Goal: Transaction & Acquisition: Purchase product/service

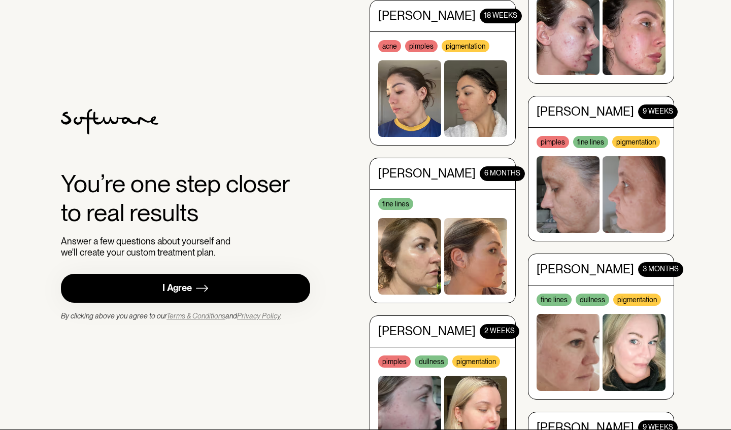
click at [108, 294] on link "I Agree" at bounding box center [185, 288] width 249 height 29
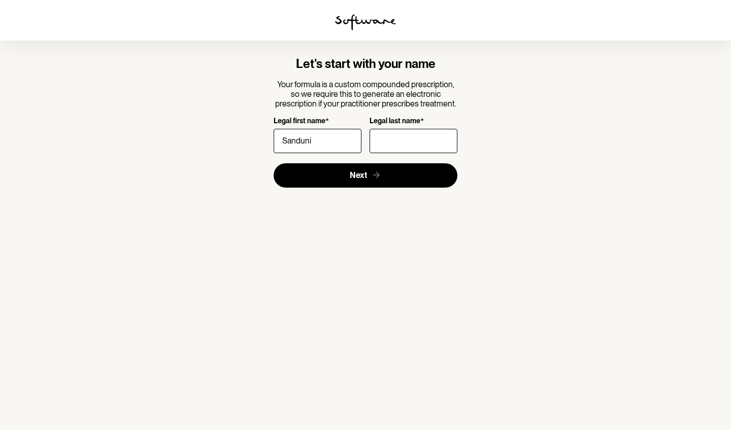
type input "Sanduni"
click at [436, 142] on input "Legal last name *" at bounding box center [413, 141] width 88 height 24
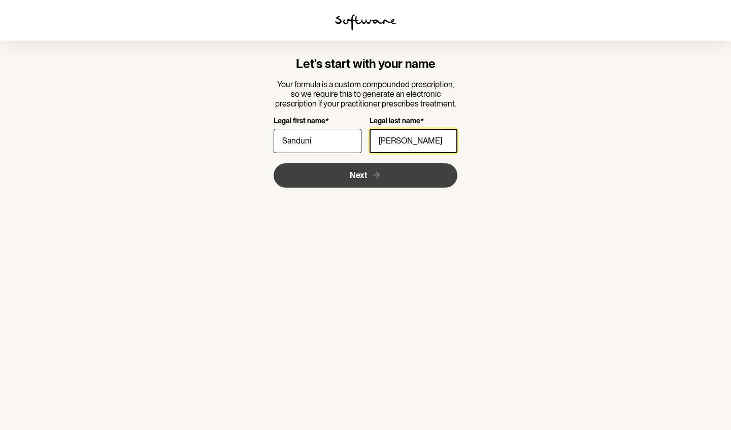
type input "[PERSON_NAME]"
click at [435, 177] on button "Next" at bounding box center [366, 175] width 184 height 24
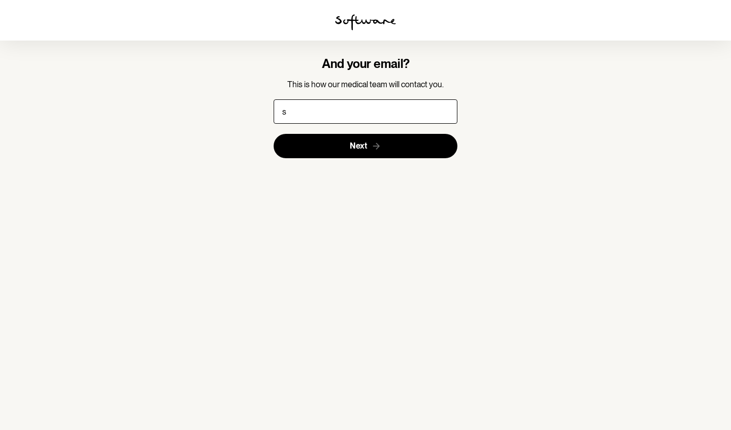
type input "sa"
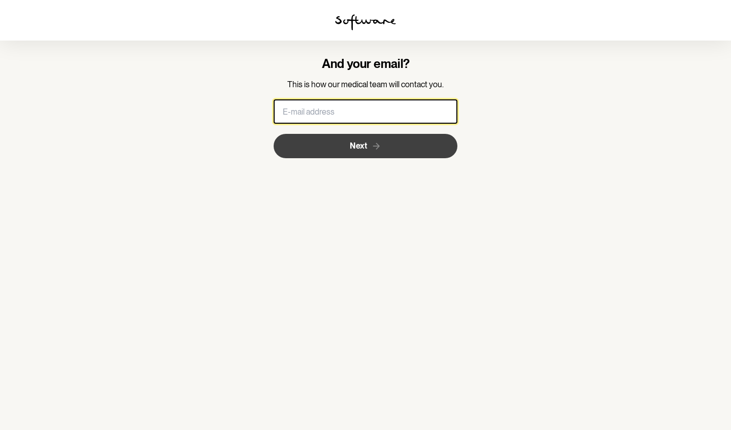
type input "[EMAIL_ADDRESS][DOMAIN_NAME]"
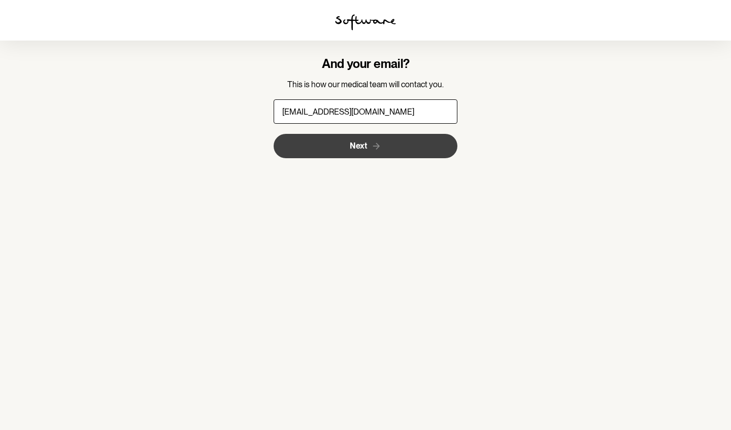
click at [362, 143] on span "Next" at bounding box center [358, 146] width 17 height 10
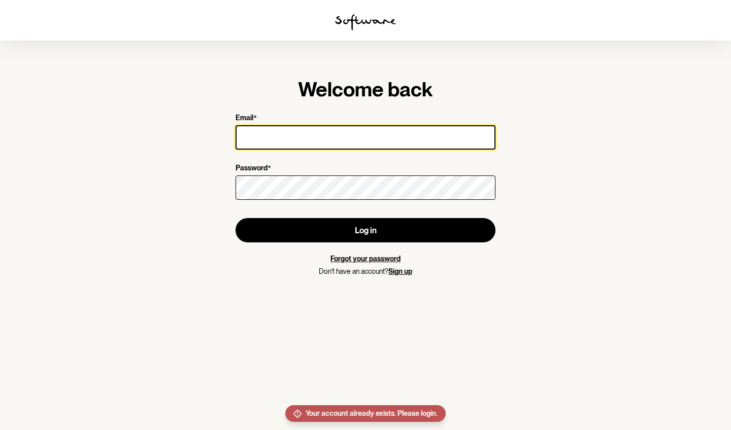
type input "[EMAIL_ADDRESS][DOMAIN_NAME]"
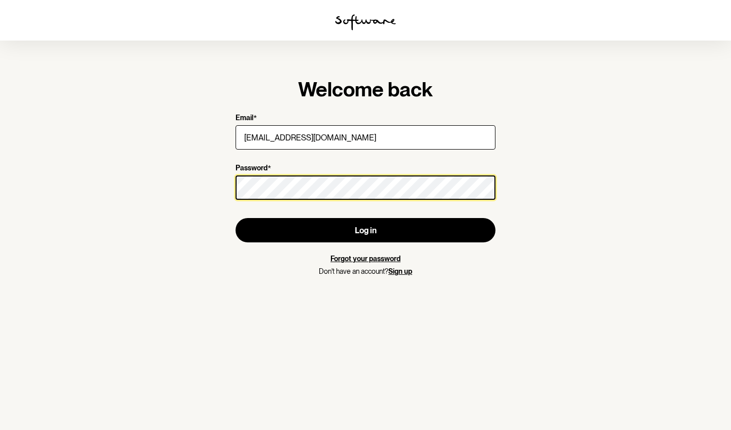
click at [365, 230] on button "Log in" at bounding box center [365, 230] width 260 height 24
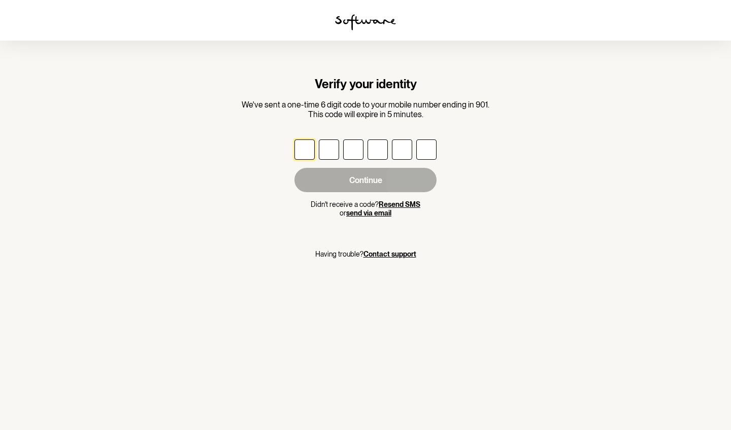
type input "7"
type input "3"
type input "0"
type input "1"
type input "6"
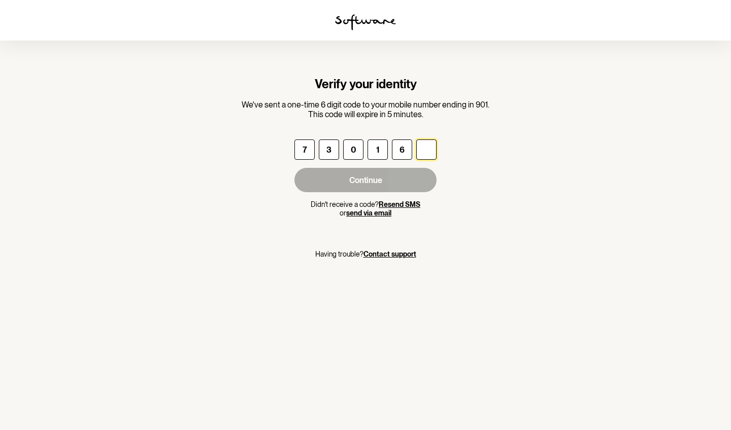
type input "4"
type input "3"
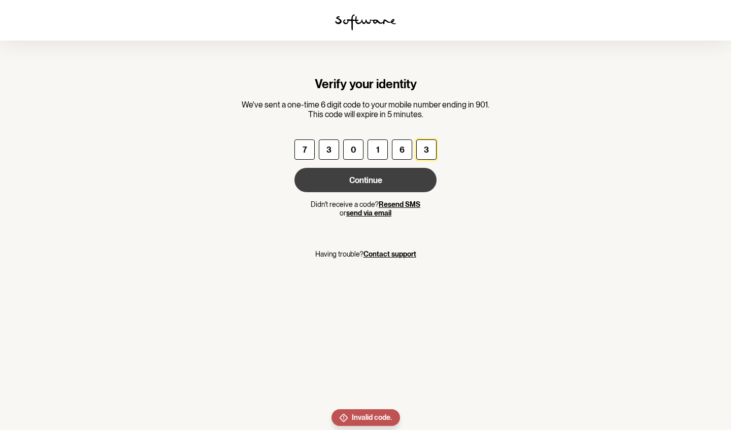
click at [377, 183] on button "Continue" at bounding box center [365, 180] width 142 height 24
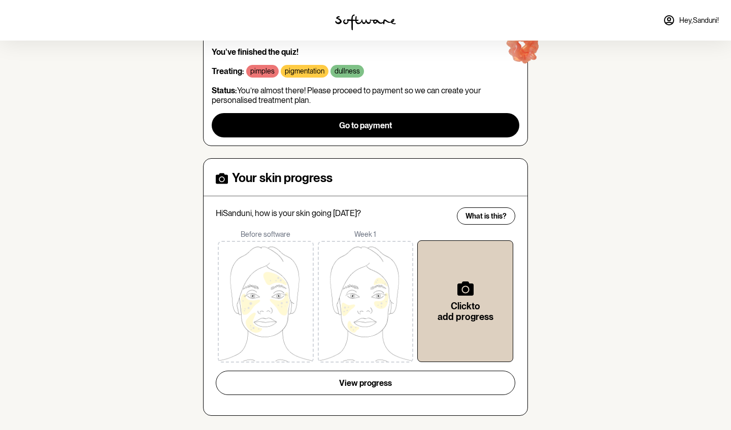
scroll to position [124, 0]
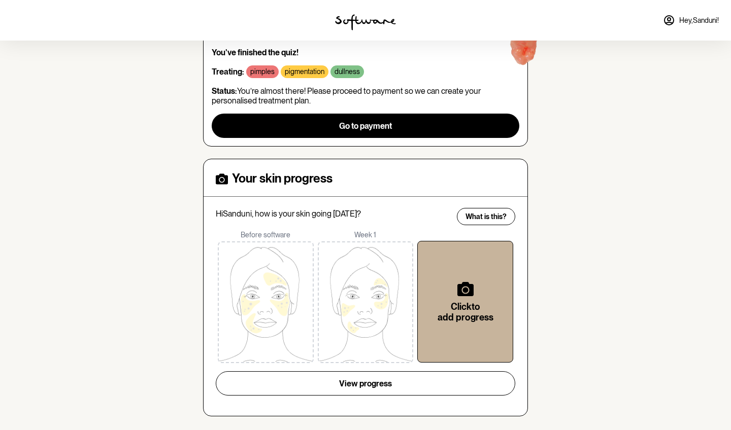
click at [466, 288] on icon at bounding box center [465, 289] width 16 height 14
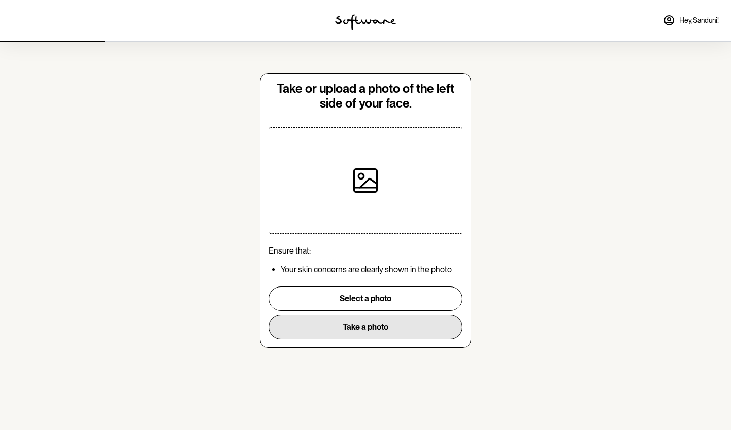
click at [343, 332] on button "Take a photo" at bounding box center [365, 327] width 194 height 24
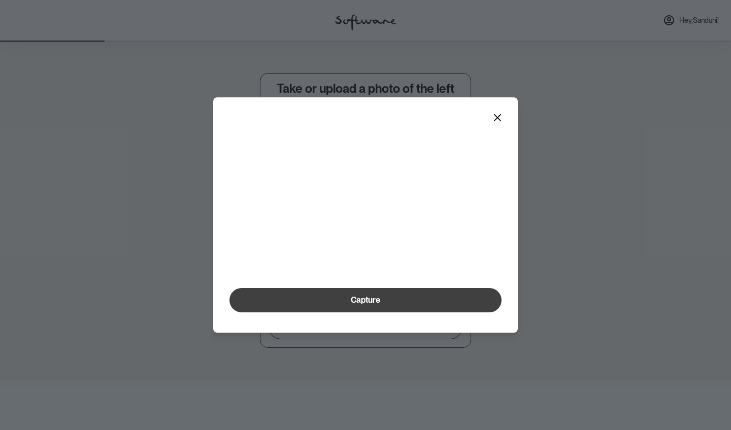
click at [368, 305] on span "Capture" at bounding box center [365, 300] width 29 height 10
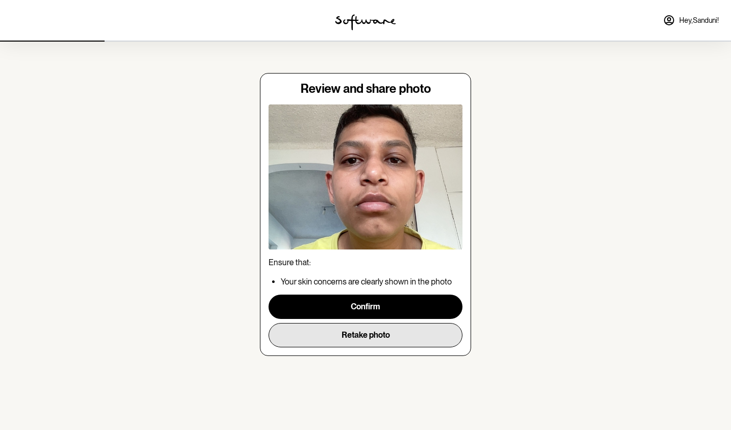
click at [381, 336] on button "Retake photo" at bounding box center [365, 335] width 194 height 24
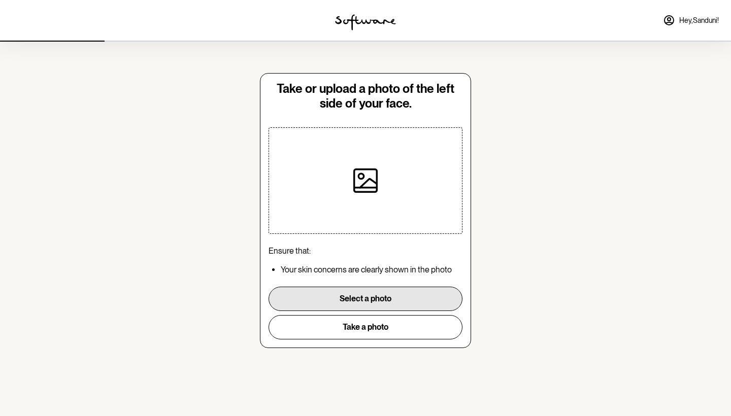
click at [389, 299] on button "Select a photo" at bounding box center [365, 299] width 194 height 24
click at [625, 113] on section "Take or upload a photo of the left side of your face. Ensure that: Your skin co…" at bounding box center [365, 208] width 731 height 416
drag, startPoint x: 638, startPoint y: 11, endPoint x: 628, endPoint y: 263, distance: 251.9
click at [628, 263] on section "Take or upload a photo of the left side of your face. Ensure that: Your skin co…" at bounding box center [365, 208] width 731 height 416
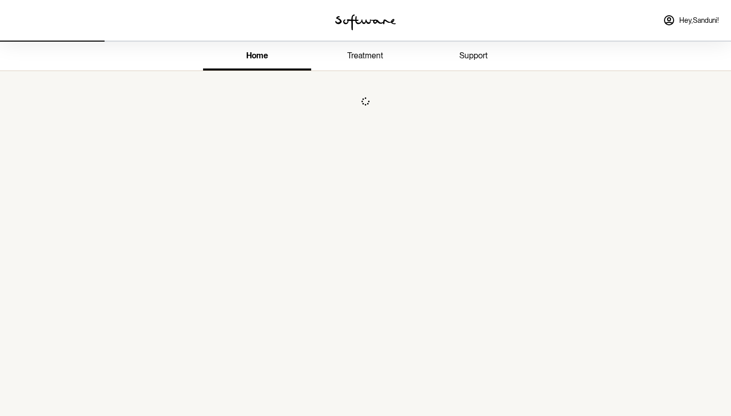
scroll to position [41, 0]
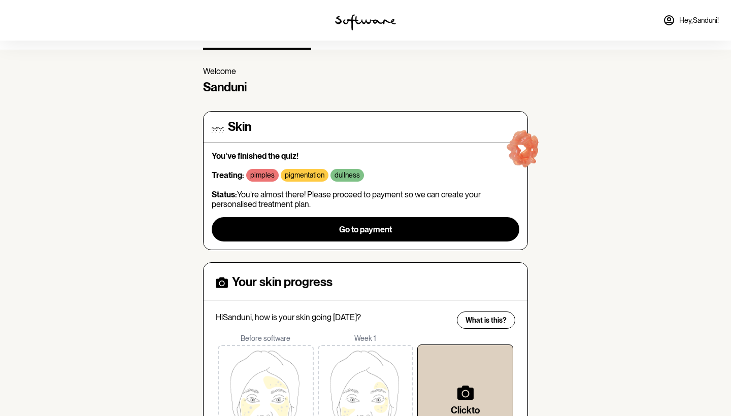
scroll to position [20, 0]
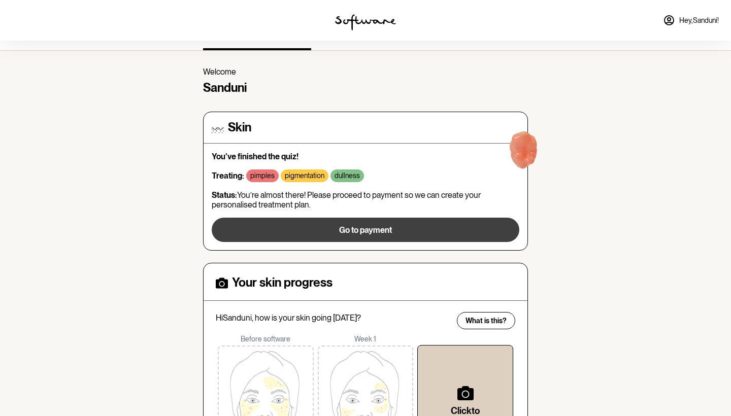
click at [343, 233] on span "Go to payment" at bounding box center [365, 230] width 53 height 10
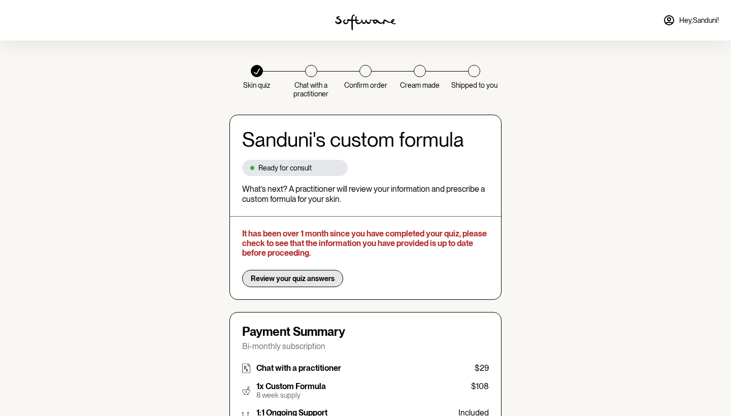
click at [331, 278] on span "Review your quiz answers" at bounding box center [293, 279] width 84 height 9
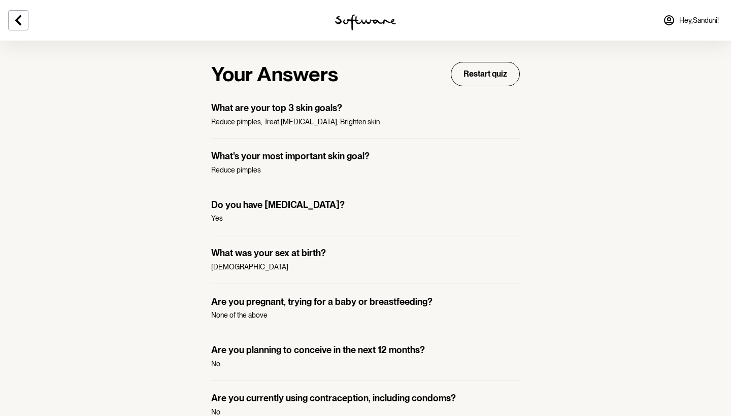
scroll to position [7, 0]
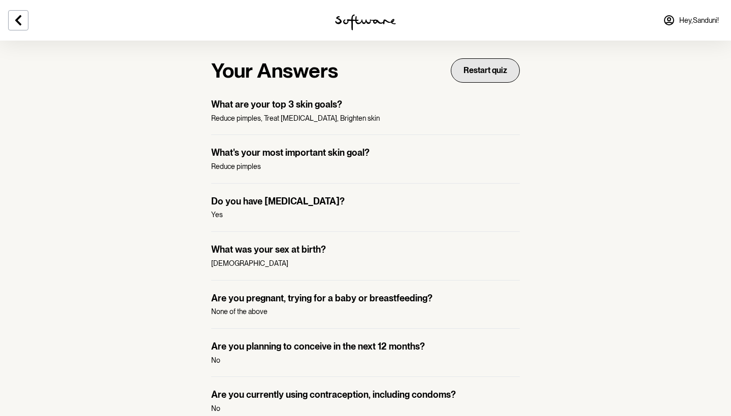
click at [475, 72] on button "Restart quiz" at bounding box center [485, 70] width 69 height 24
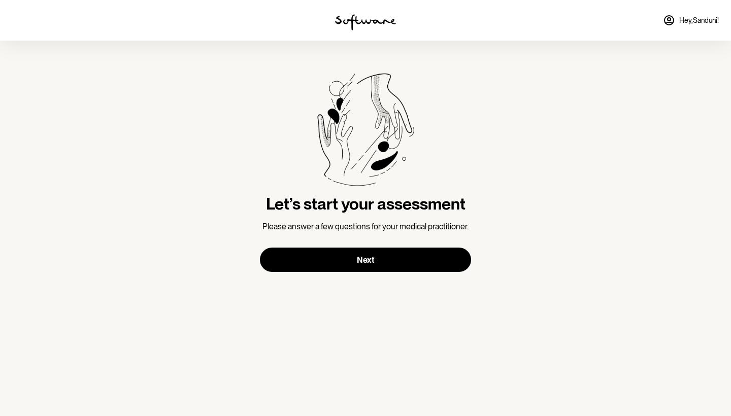
click at [401, 243] on div "Let’s start your assessment Please answer a few questions for your medical prac…" at bounding box center [365, 172] width 211 height 199
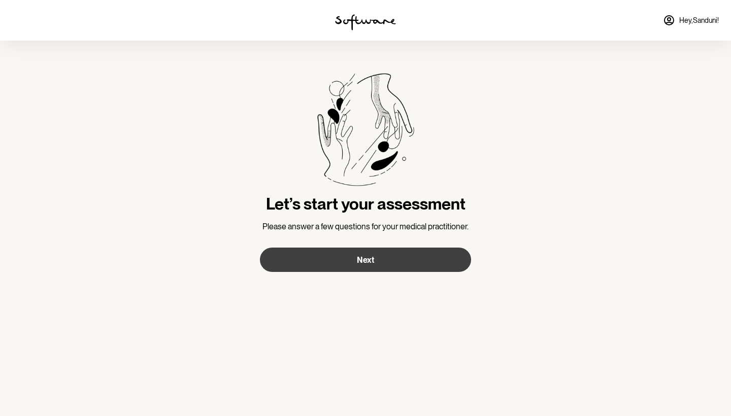
click at [403, 261] on button "Next" at bounding box center [365, 260] width 211 height 24
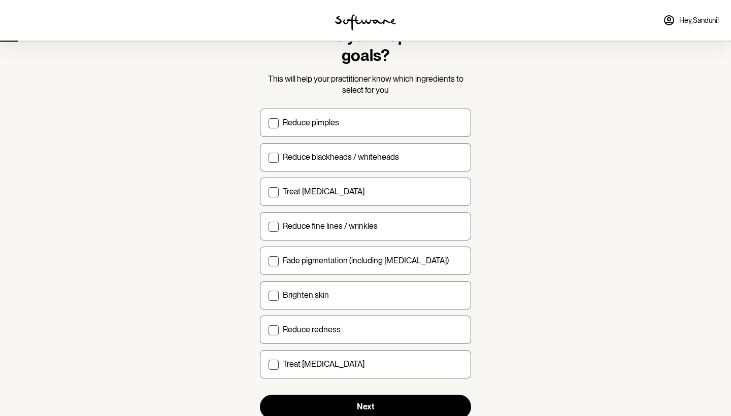
scroll to position [48, 0]
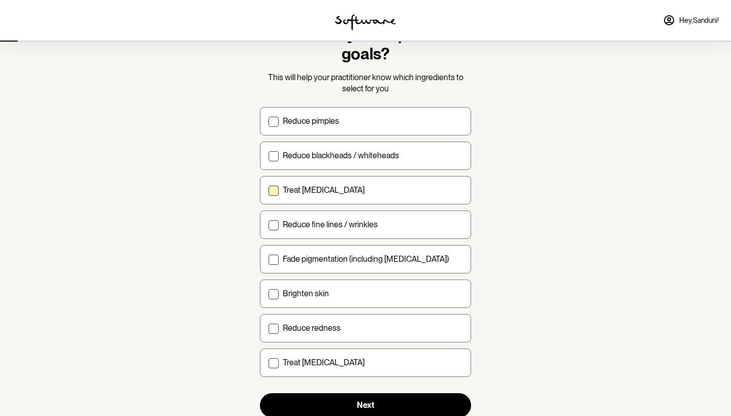
click at [269, 186] on span at bounding box center [273, 191] width 10 height 10
click at [268, 190] on input "Treat [MEDICAL_DATA]" at bounding box center [268, 190] width 1 height 1
checkbox input "true"
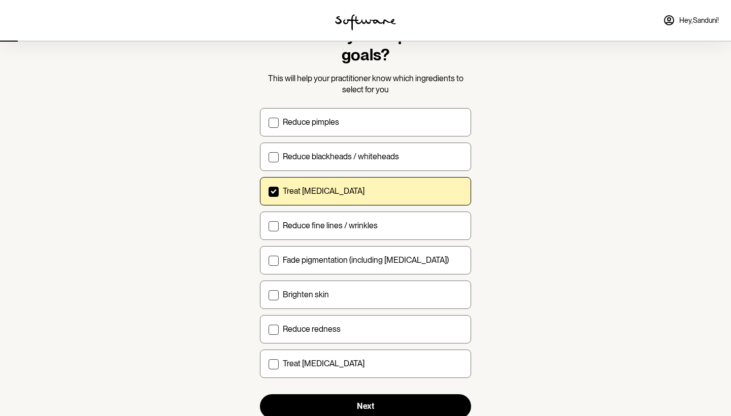
scroll to position [46, 0]
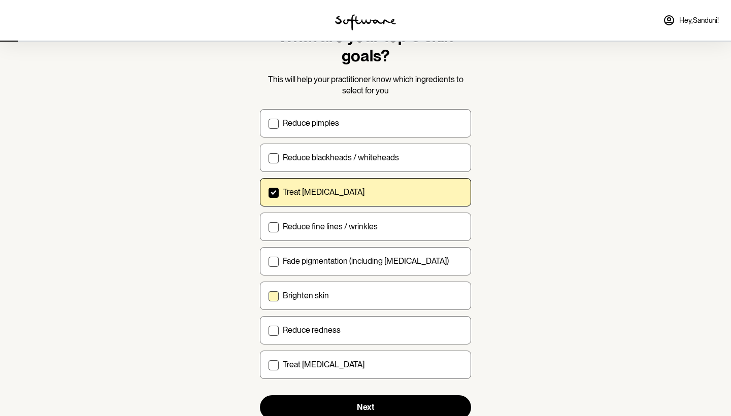
click at [319, 296] on p "Brighten skin" at bounding box center [306, 296] width 46 height 10
click at [268, 296] on input "Brighten skin" at bounding box center [268, 295] width 1 height 1
checkbox input "true"
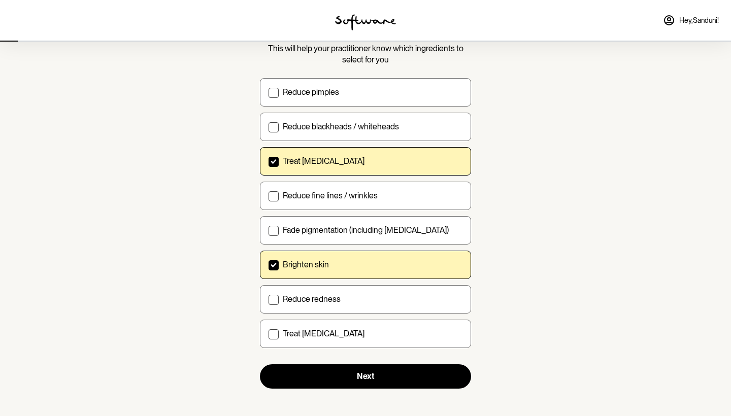
scroll to position [75, 0]
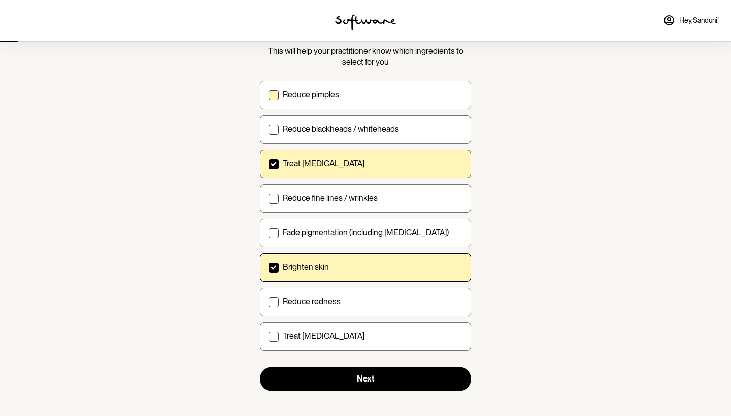
click at [309, 93] on p "Reduce pimples" at bounding box center [311, 95] width 56 height 10
click at [268, 94] on input "Reduce pimples" at bounding box center [268, 94] width 1 height 1
checkbox input "true"
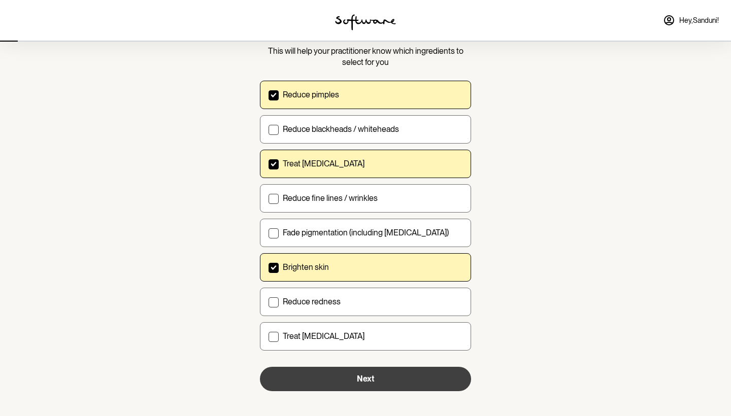
click at [445, 377] on button "Next" at bounding box center [365, 379] width 211 height 24
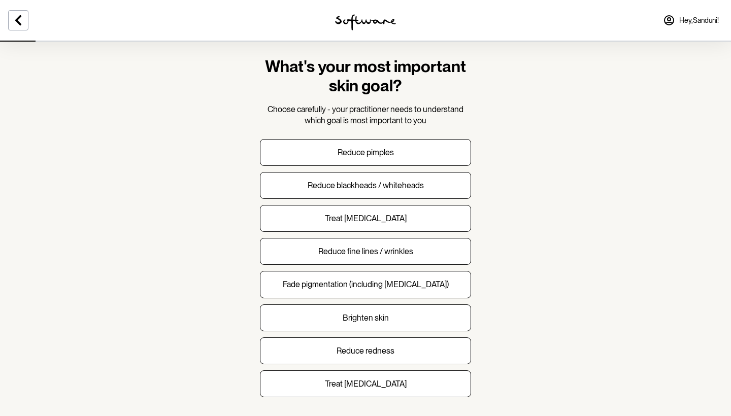
scroll to position [29, 0]
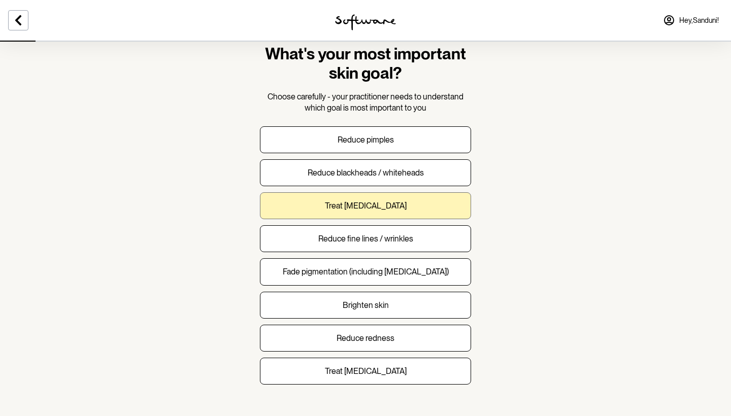
click at [389, 206] on p "Treat [MEDICAL_DATA]" at bounding box center [366, 206] width 82 height 10
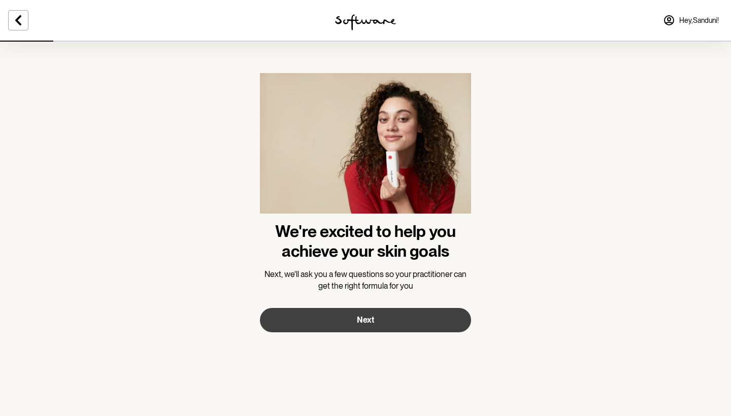
click at [385, 326] on button "Next" at bounding box center [365, 320] width 211 height 24
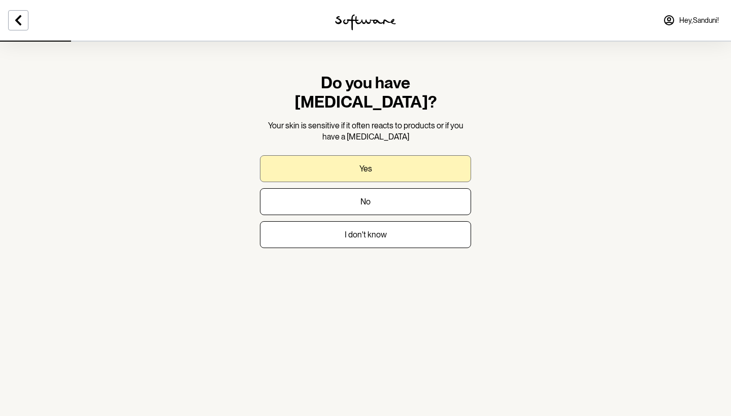
click at [404, 155] on button "Yes" at bounding box center [365, 168] width 211 height 27
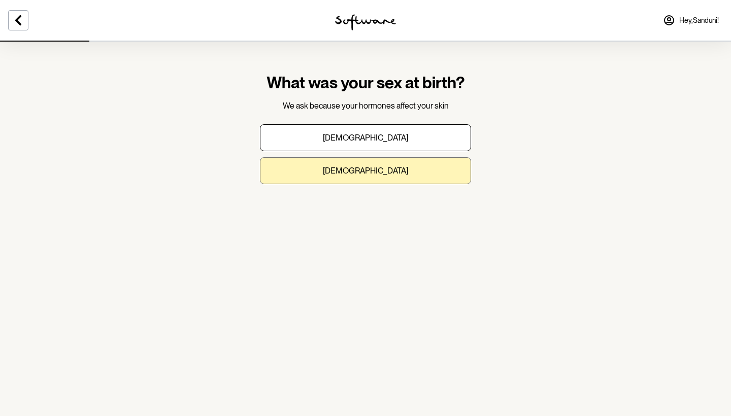
click at [407, 178] on button "Female" at bounding box center [365, 170] width 211 height 27
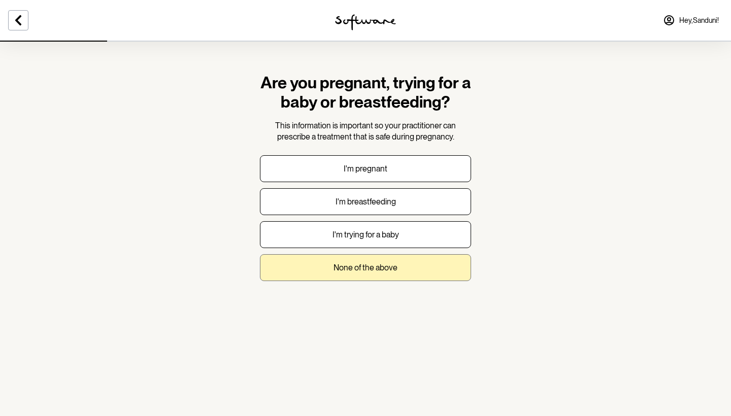
click at [395, 268] on p "None of the above" at bounding box center [365, 268] width 64 height 10
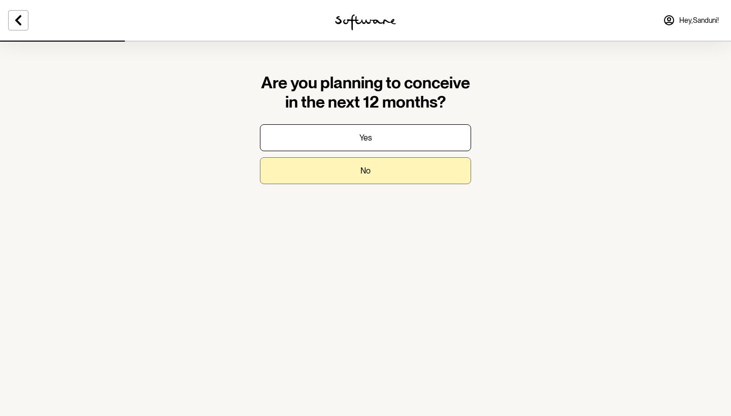
click at [389, 160] on button "No" at bounding box center [365, 170] width 211 height 27
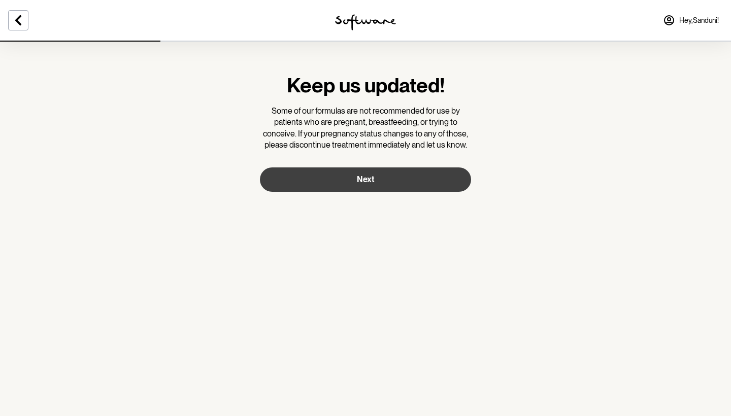
click at [385, 178] on button "Next" at bounding box center [365, 179] width 211 height 24
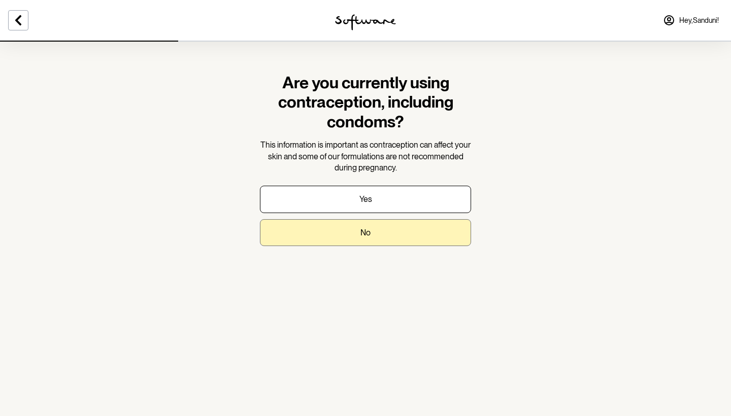
click at [395, 233] on button "No" at bounding box center [365, 232] width 211 height 27
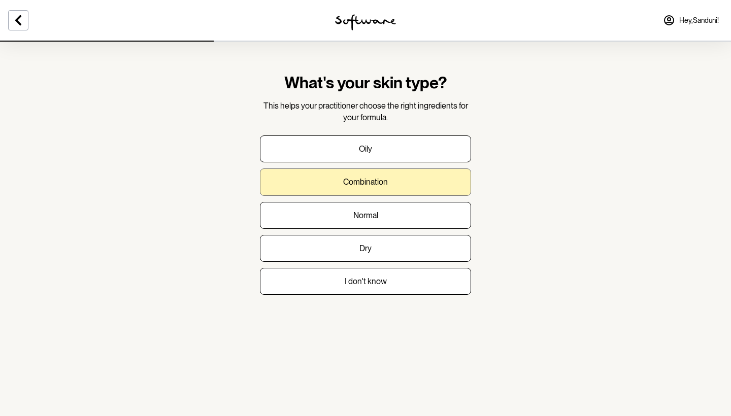
click at [433, 174] on button "Combination" at bounding box center [365, 181] width 211 height 27
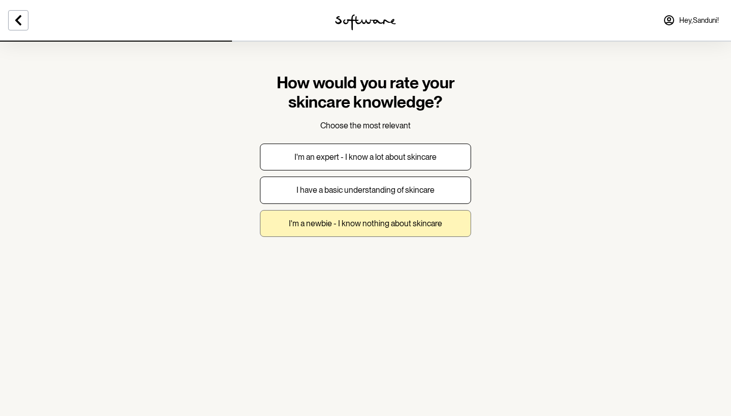
click at [423, 215] on button "I'm a newbie - I know nothing about skincare" at bounding box center [365, 223] width 211 height 27
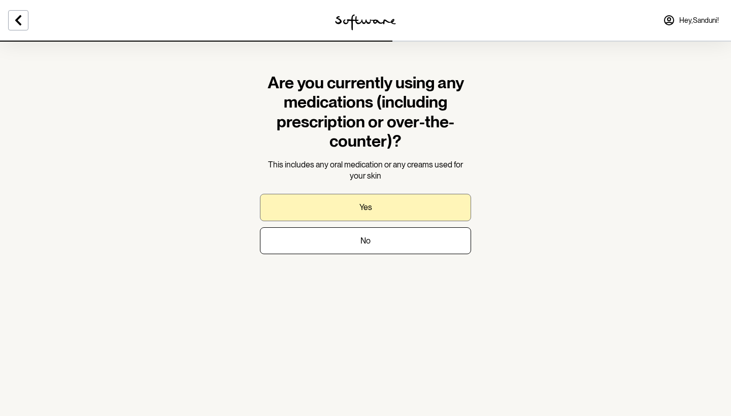
click at [387, 214] on button "Yes" at bounding box center [365, 207] width 211 height 27
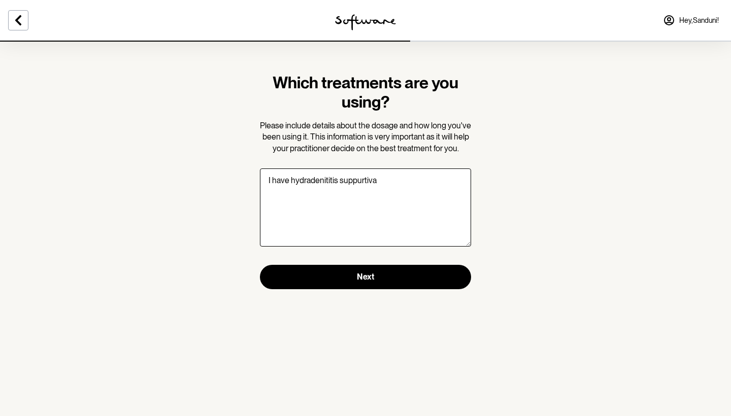
click at [319, 186] on textarea "I have hydradenititis suppurtiva" at bounding box center [365, 207] width 211 height 78
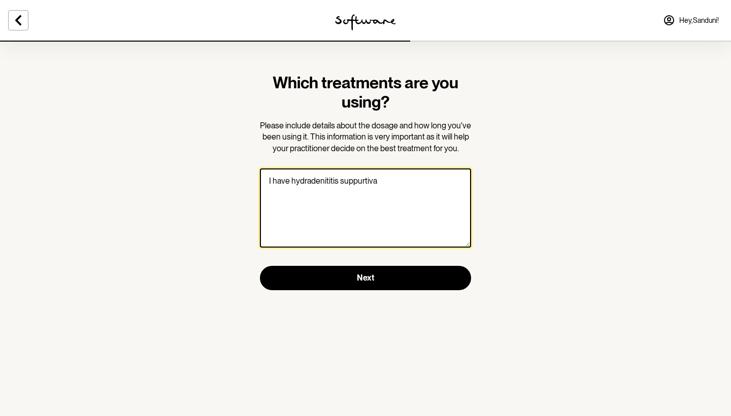
drag, startPoint x: 384, startPoint y: 182, endPoint x: 293, endPoint y: 181, distance: 91.3
click at [293, 181] on textarea "I have hydradenititis suppurtiva" at bounding box center [365, 207] width 211 height 79
paste textarea "idradenitis suppurativa"
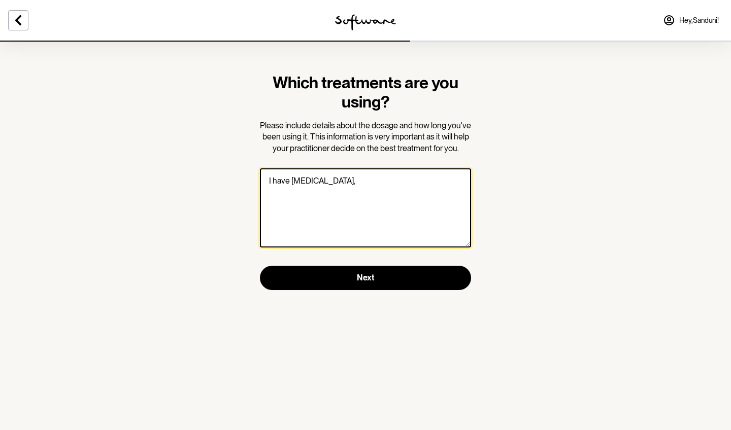
click at [276, 183] on textarea "I have hidradenitis suppurativa," at bounding box center [365, 207] width 211 height 79
click at [454, 193] on textarea "I was diagnosed with hidradenitis suppurativa," at bounding box center [365, 207] width 211 height 79
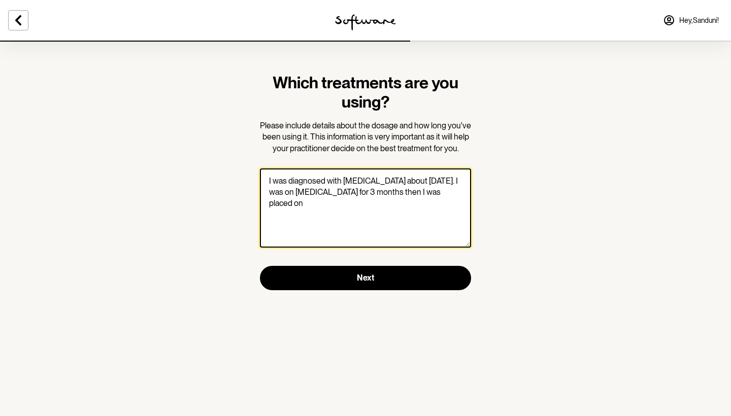
paste textarea "erythromycin"
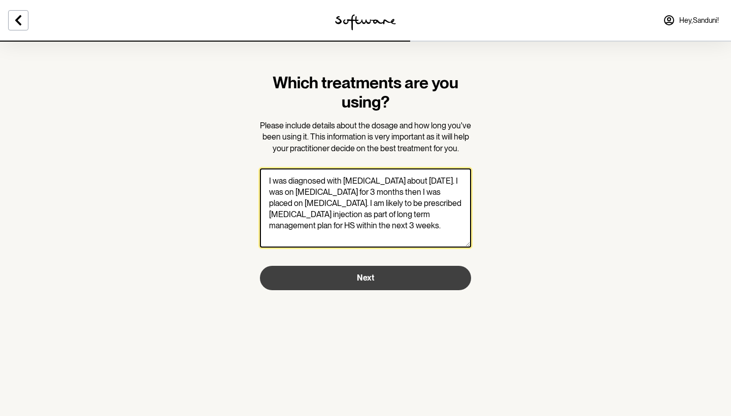
type textarea "I was diagnosed with hidradenitis suppurativa about 6 months ago. I was on doxy…"
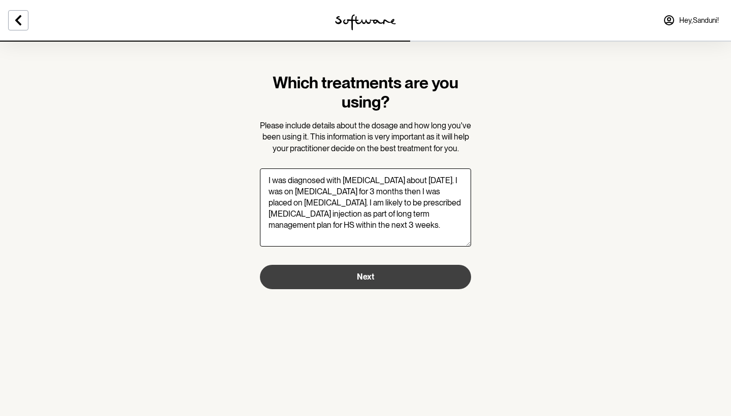
click at [380, 278] on button "Next" at bounding box center [365, 277] width 211 height 24
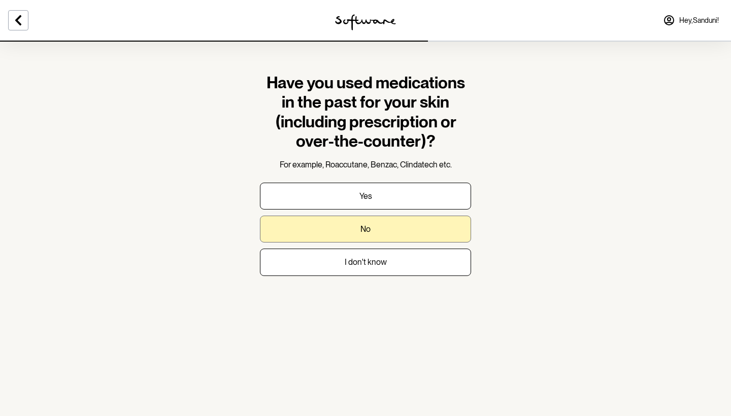
click at [409, 234] on button "No" at bounding box center [365, 229] width 211 height 27
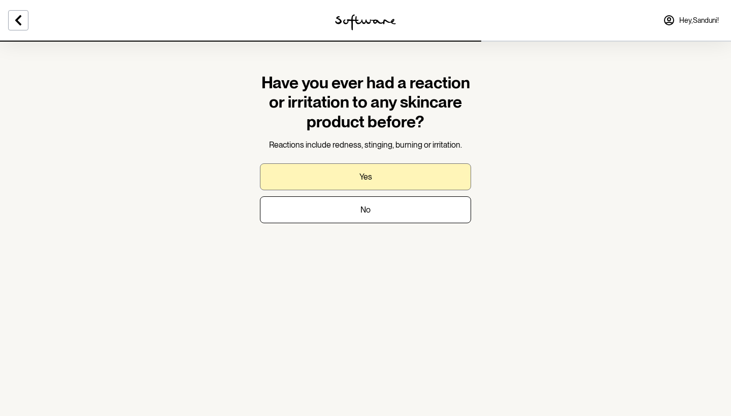
click at [383, 173] on button "Yes" at bounding box center [365, 176] width 211 height 27
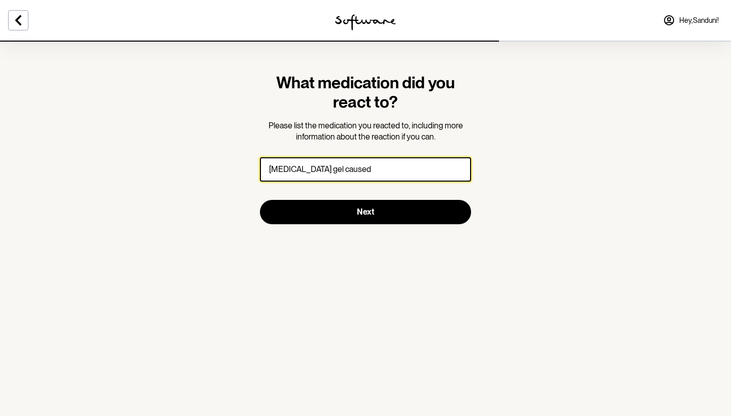
drag, startPoint x: 307, startPoint y: 171, endPoint x: 242, endPoint y: 175, distance: 64.6
click at [242, 175] on section "What medication did you react to? Please list the medication you reacted to, in…" at bounding box center [365, 208] width 731 height 416
click at [338, 171] on input "Epiduo gel caused" at bounding box center [365, 169] width 211 height 24
drag, startPoint x: 338, startPoint y: 171, endPoint x: 267, endPoint y: 169, distance: 71.1
click at [267, 169] on input "Epiduo gel caused" at bounding box center [365, 169] width 211 height 24
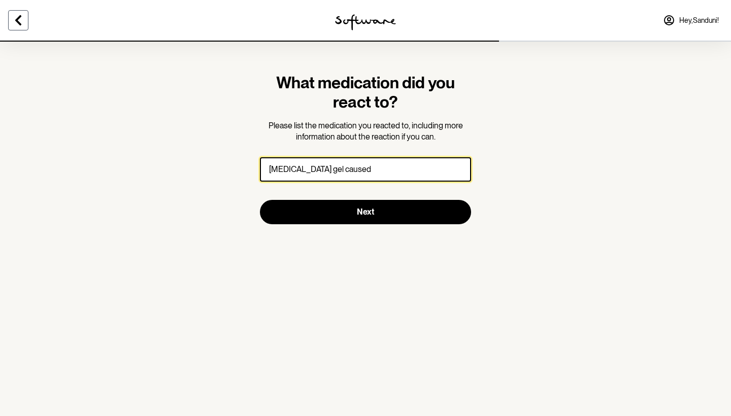
type input "Epiduo gel caused"
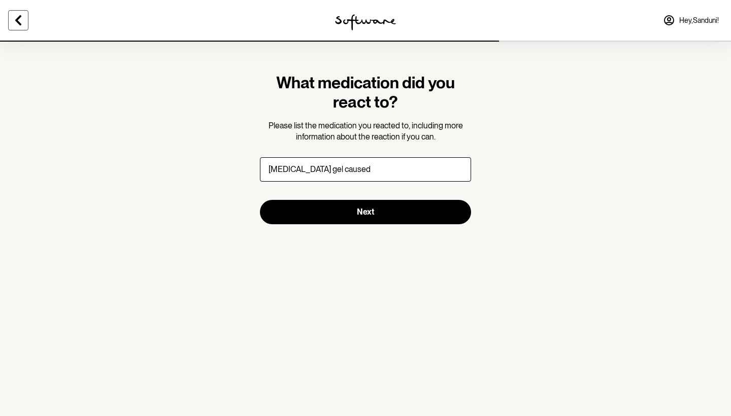
click at [25, 17] on button at bounding box center [18, 20] width 20 height 20
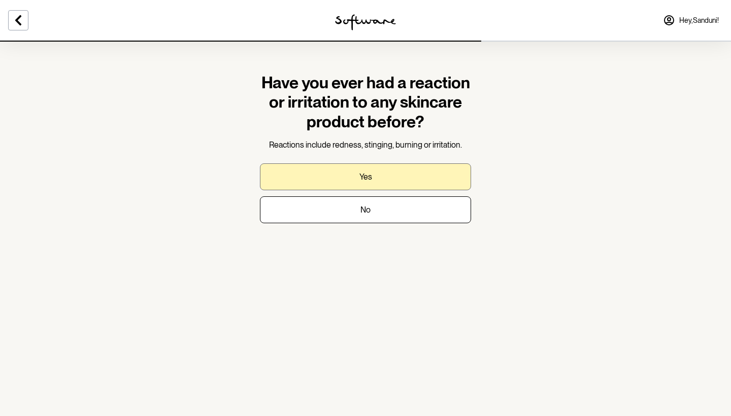
click at [346, 183] on button "Yes" at bounding box center [365, 176] width 211 height 27
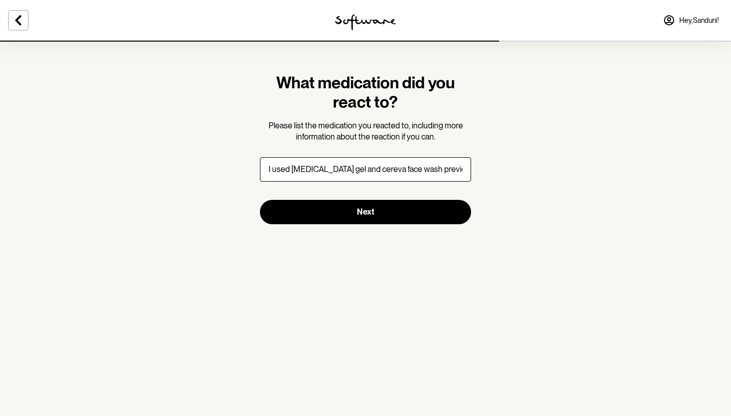
click at [292, 166] on input "I used Epiduo gel and cereva face wash previously which caused redness, burning…" at bounding box center [365, 169] width 211 height 24
click at [435, 164] on input "I used Epiduo gel and cereva face wash previously which caused redness, burning…" at bounding box center [365, 169] width 211 height 24
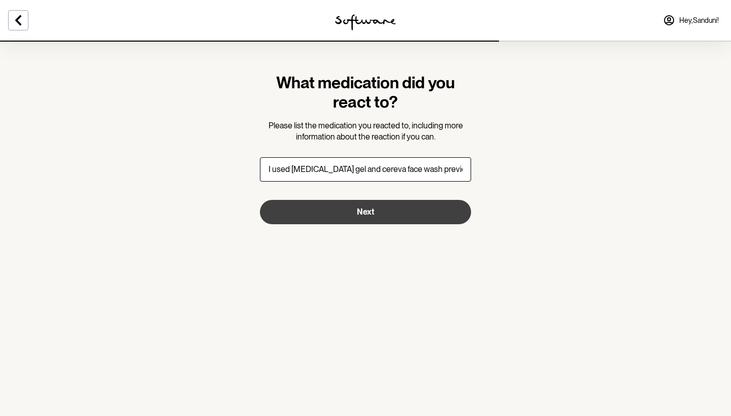
type input "I used Epiduo gel and cereva face wash previously which caused redness, burning…"
click at [432, 206] on button "Next" at bounding box center [365, 212] width 211 height 24
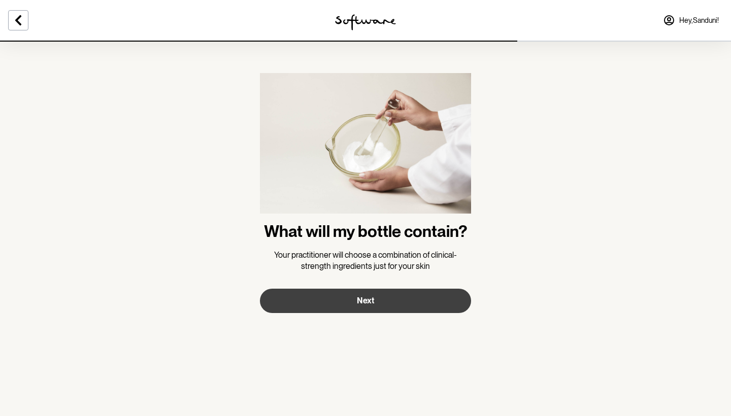
click at [423, 300] on button "Next" at bounding box center [365, 301] width 211 height 24
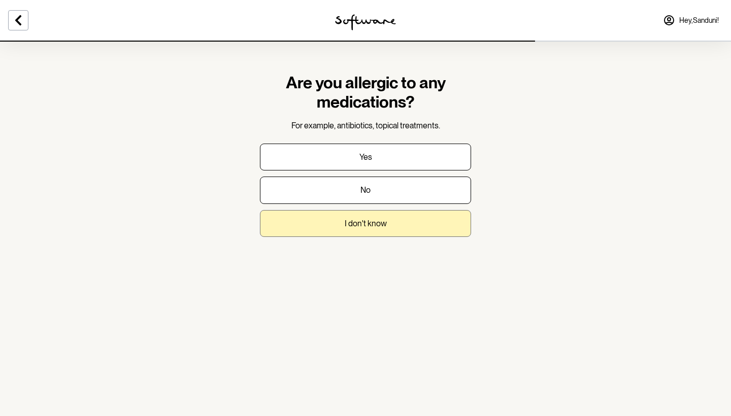
click at [375, 224] on p "I don't know" at bounding box center [366, 224] width 42 height 10
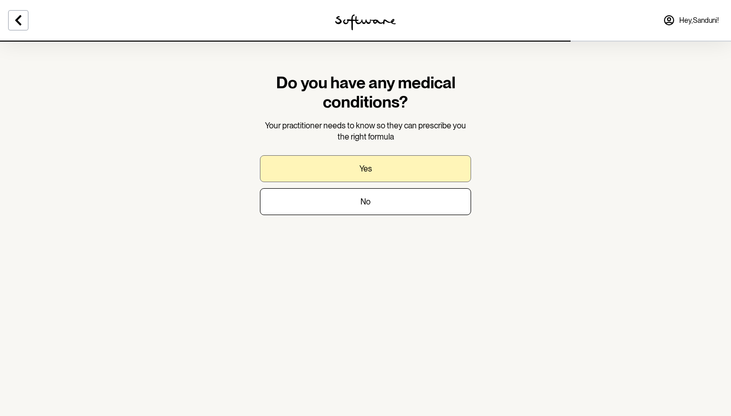
click at [372, 164] on button "Yes" at bounding box center [365, 168] width 211 height 27
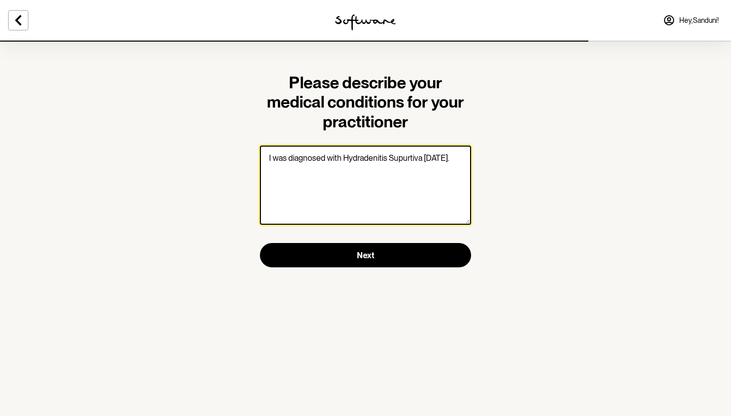
click at [343, 168] on textarea "I was diagnosed with Hydradenitis Supurtiva 6 months ago." at bounding box center [365, 185] width 211 height 79
drag, startPoint x: 345, startPoint y: 154, endPoint x: 420, endPoint y: 154, distance: 75.1
click at [420, 154] on textarea "I was diagnosed with Hydradenitis Supurtiva 6 months ago." at bounding box center [365, 185] width 211 height 79
paste textarea "idradenitis suppura"
click at [395, 166] on textarea "I was diagnosed with Hidradenitis suppurativa 6 months ago." at bounding box center [365, 185] width 211 height 79
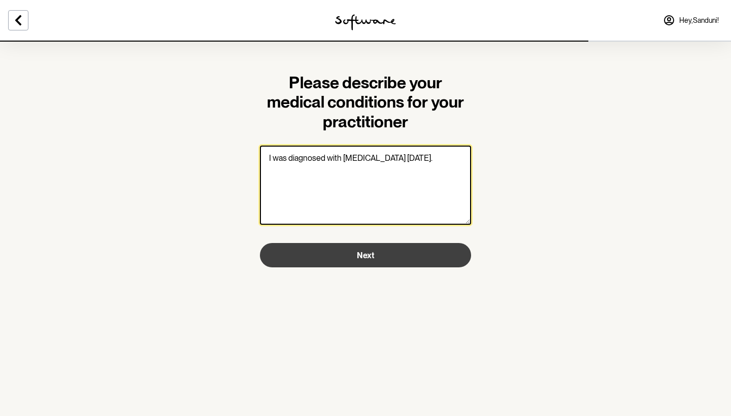
type textarea "I was diagnosed with Hidradenitis suppurativa 6 months ago."
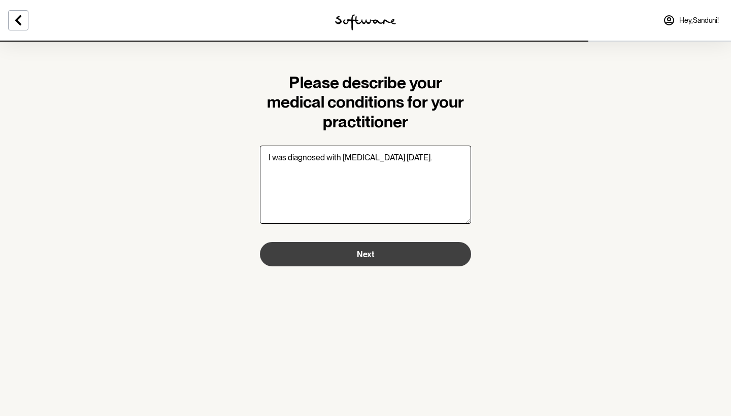
click at [392, 253] on button "Next" at bounding box center [365, 254] width 211 height 24
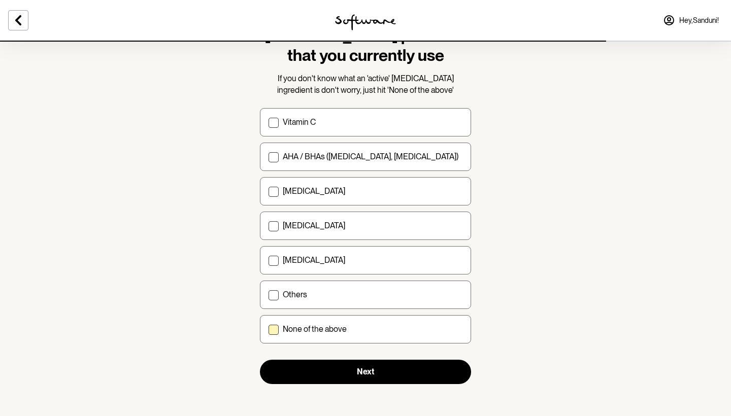
scroll to position [66, 0]
click at [351, 330] on div "None of the above" at bounding box center [373, 330] width 180 height 10
click at [268, 330] on input "None of the above" at bounding box center [268, 330] width 1 height 1
checkbox input "true"
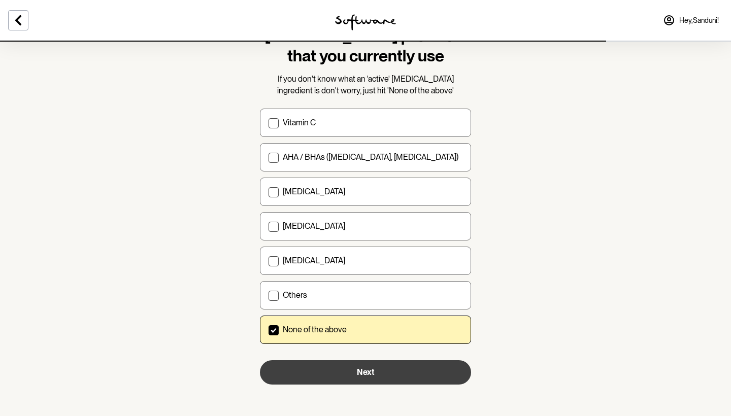
click at [355, 371] on button "Next" at bounding box center [365, 372] width 211 height 24
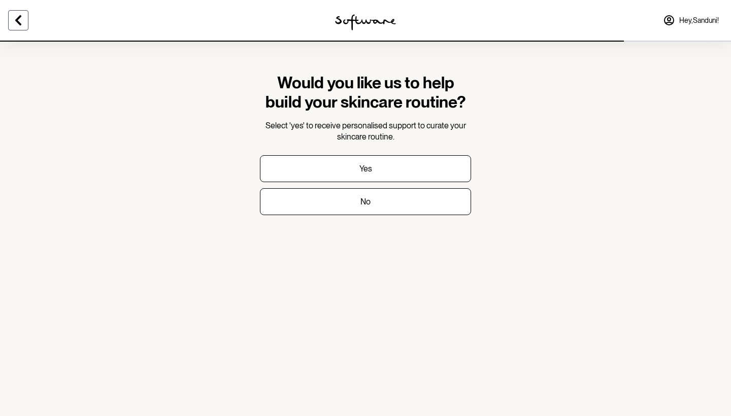
click at [21, 29] on button at bounding box center [18, 20] width 20 height 20
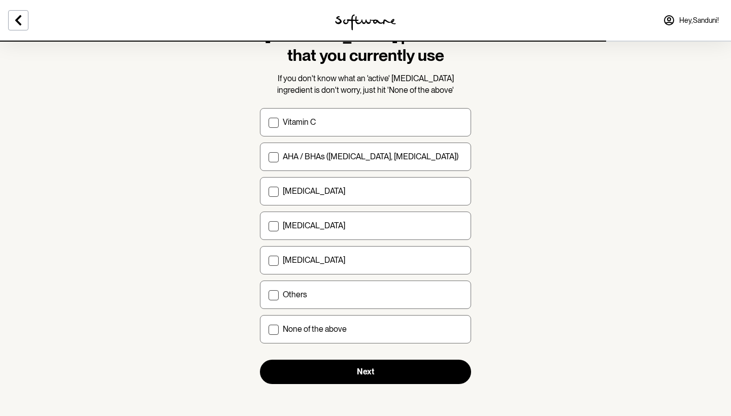
scroll to position [66, 0]
click at [371, 322] on label "None of the above" at bounding box center [365, 330] width 211 height 28
click at [268, 330] on input "None of the above" at bounding box center [268, 330] width 1 height 1
checkbox input "true"
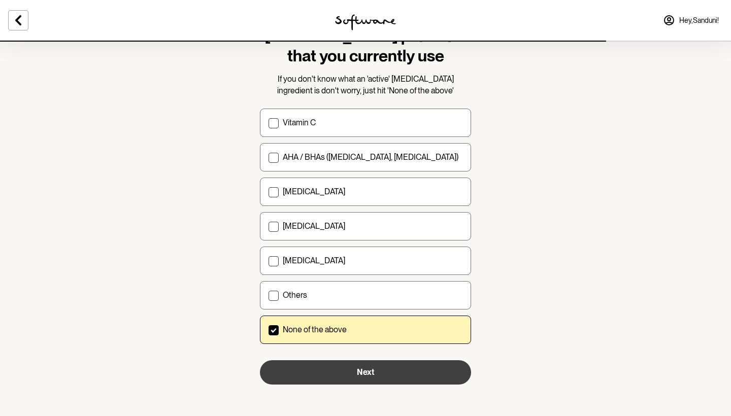
click at [375, 373] on button "Next" at bounding box center [365, 372] width 211 height 24
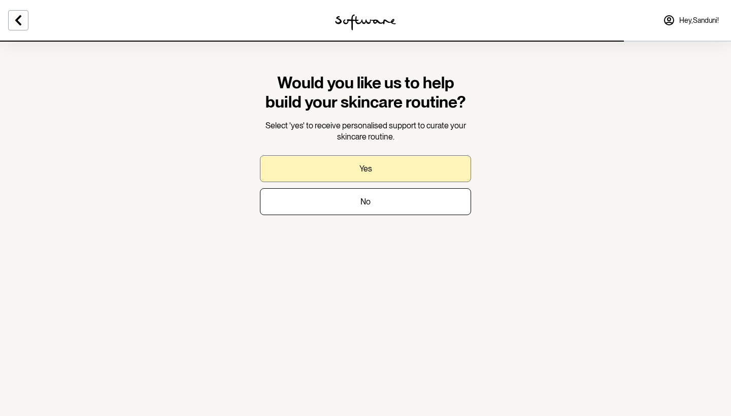
click at [408, 168] on button "Yes" at bounding box center [365, 168] width 211 height 27
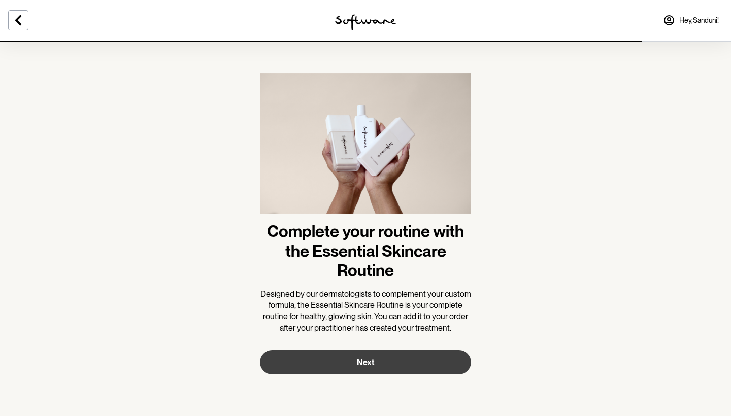
click at [386, 363] on button "Next" at bounding box center [365, 362] width 211 height 24
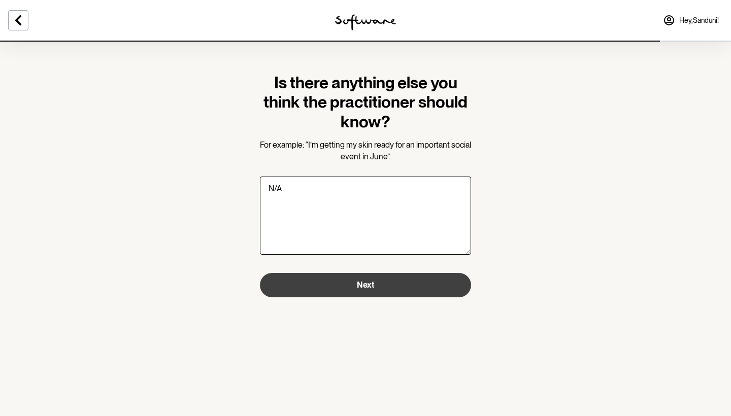
type textarea "N/A"
click at [443, 279] on button "Next" at bounding box center [365, 285] width 211 height 24
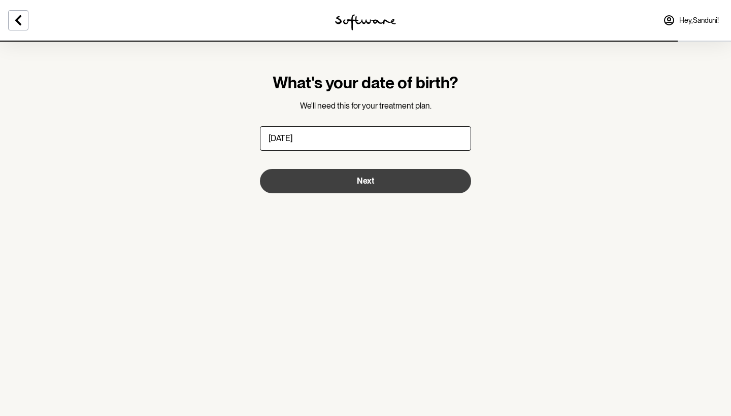
type input "12/08/1995"
click at [414, 173] on button "Next" at bounding box center [365, 181] width 211 height 24
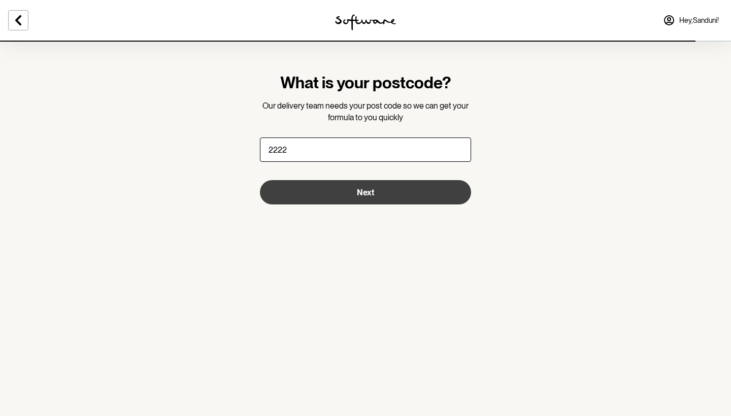
type input "2222"
click at [397, 183] on button "Next" at bounding box center [365, 192] width 211 height 24
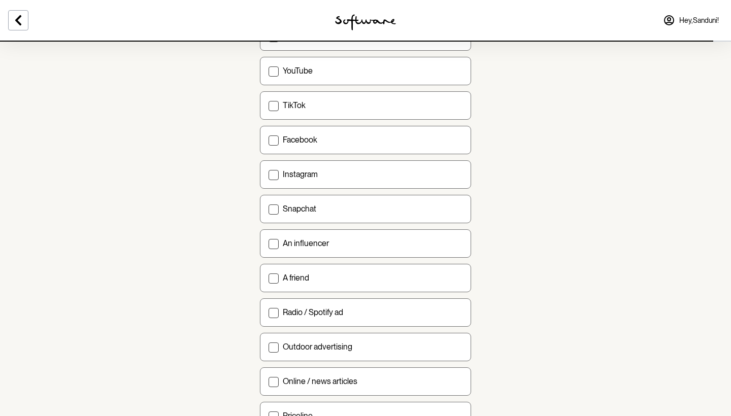
scroll to position [161, 0]
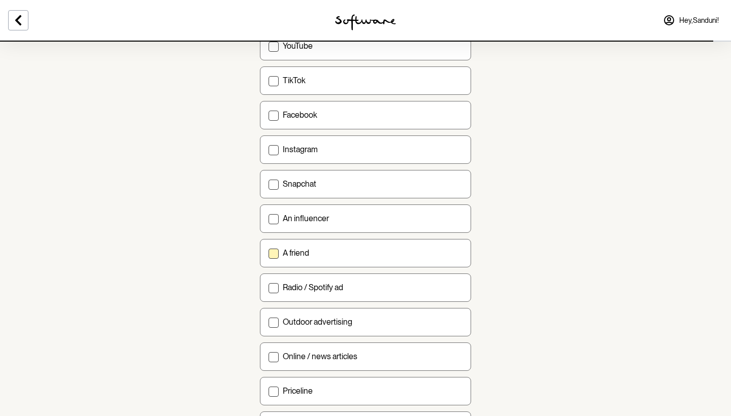
click at [335, 261] on label "A friend" at bounding box center [365, 253] width 211 height 28
click at [268, 253] on input "A friend" at bounding box center [268, 253] width 1 height 1
checkbox input "true"
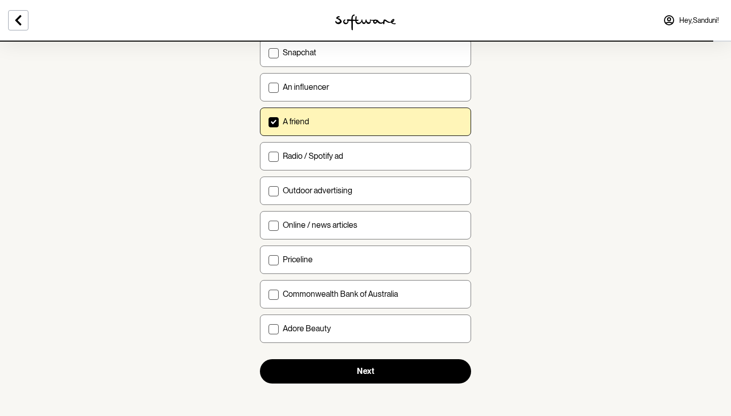
scroll to position [292, 0]
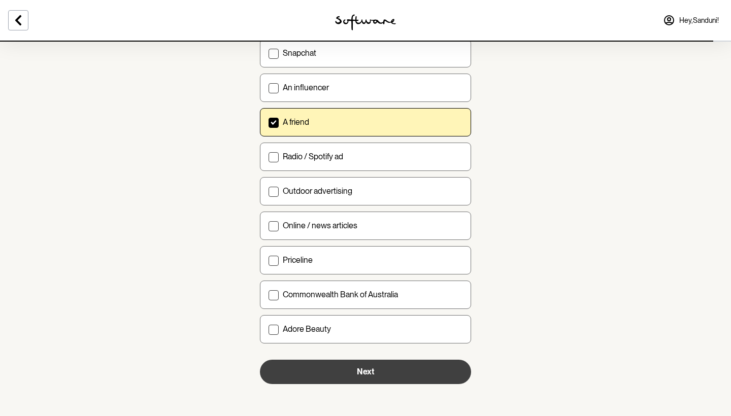
click at [345, 372] on button "Next" at bounding box center [365, 372] width 211 height 24
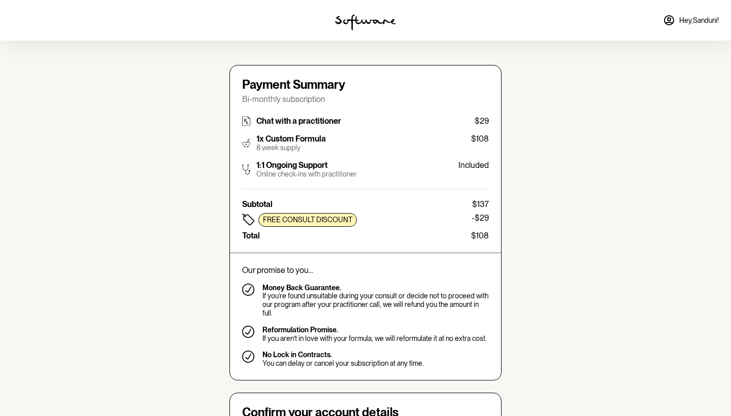
type input "sandunian@gmail.com"
type input "+61424328901"
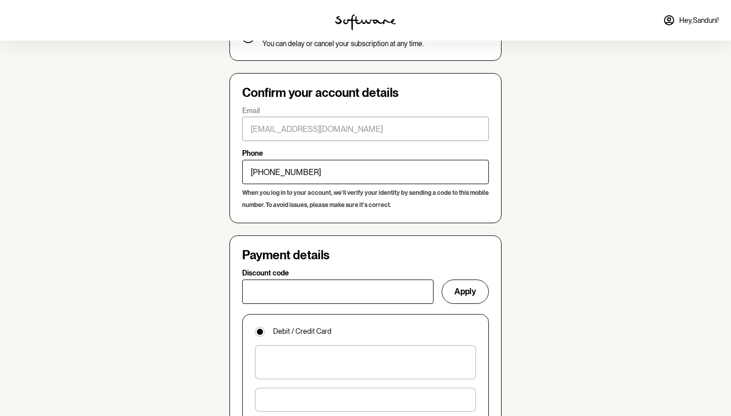
scroll to position [515, 0]
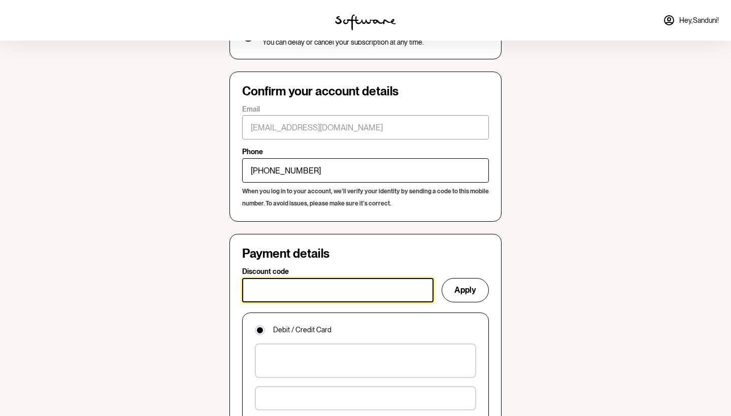
click at [366, 278] on input "Discount code" at bounding box center [337, 290] width 191 height 24
type input "e"
type input "EUCSTAFF70"
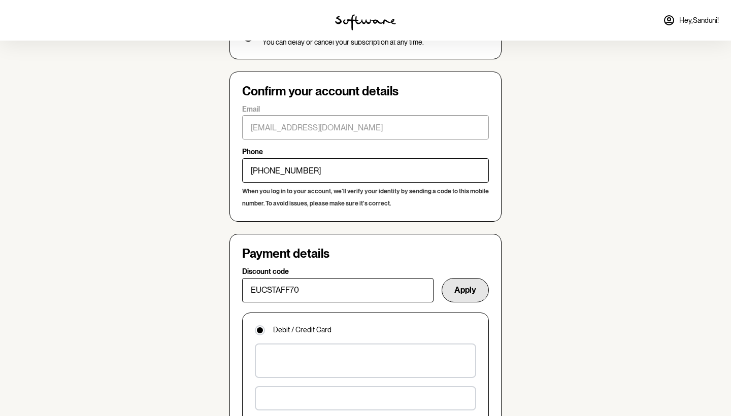
click at [474, 280] on button "Apply" at bounding box center [464, 290] width 47 height 24
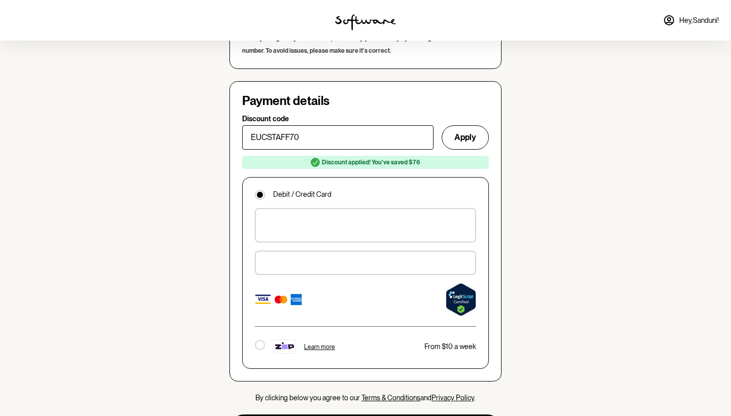
scroll to position [684, 0]
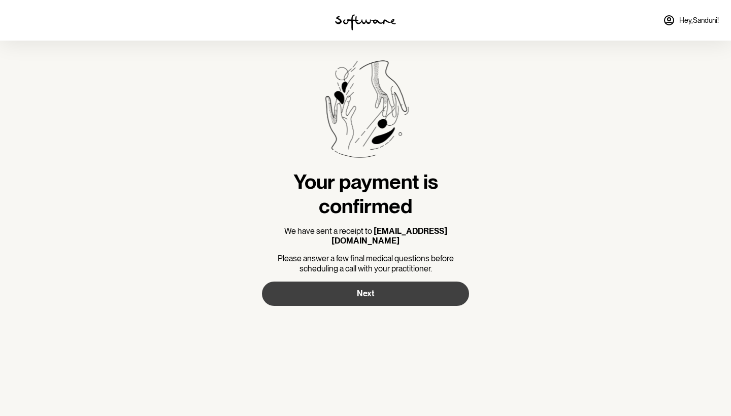
click at [373, 290] on button "Next" at bounding box center [365, 294] width 207 height 24
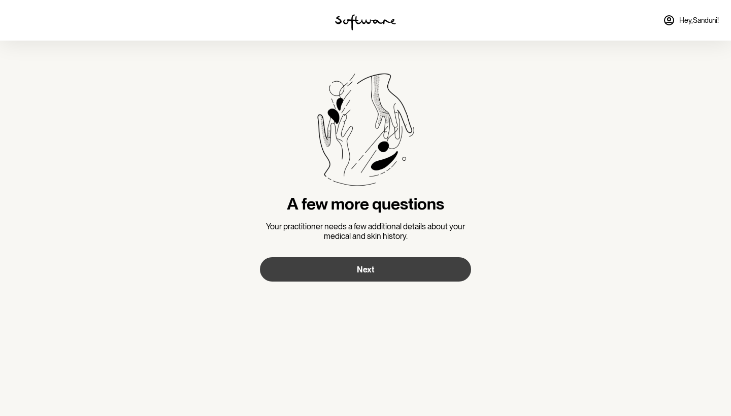
click at [351, 277] on button "Next" at bounding box center [365, 269] width 211 height 24
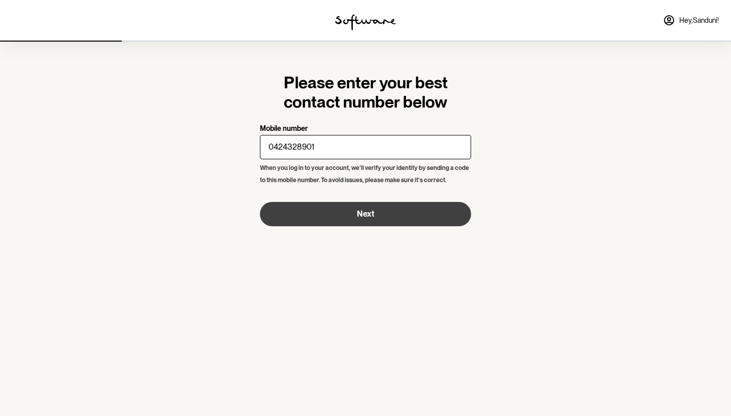
type input "0424328901"
click at [399, 221] on button "Next" at bounding box center [365, 214] width 211 height 24
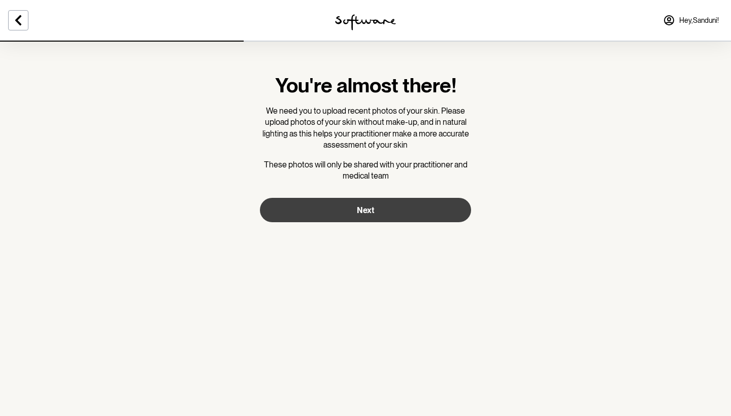
click at [406, 216] on button "Next" at bounding box center [365, 210] width 211 height 24
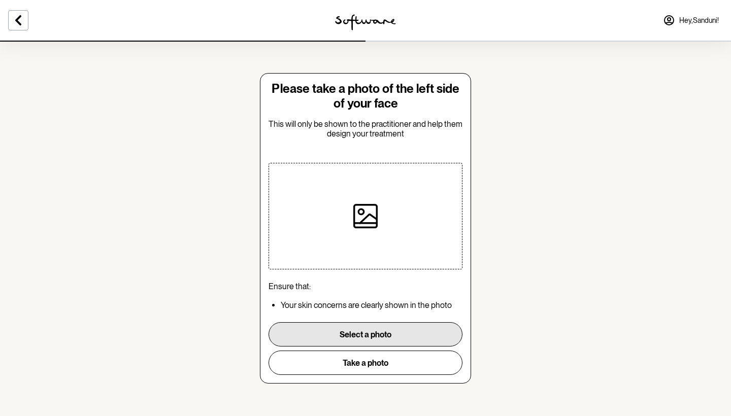
click at [377, 333] on button "Select a photo" at bounding box center [365, 334] width 194 height 24
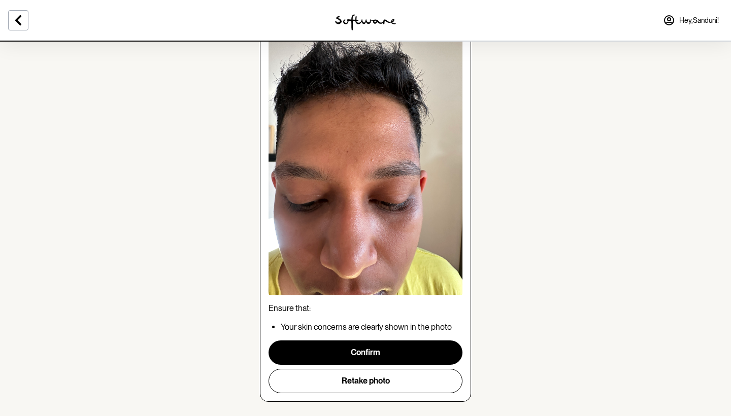
scroll to position [67, 0]
click at [409, 384] on button "Retake photo" at bounding box center [365, 381] width 194 height 24
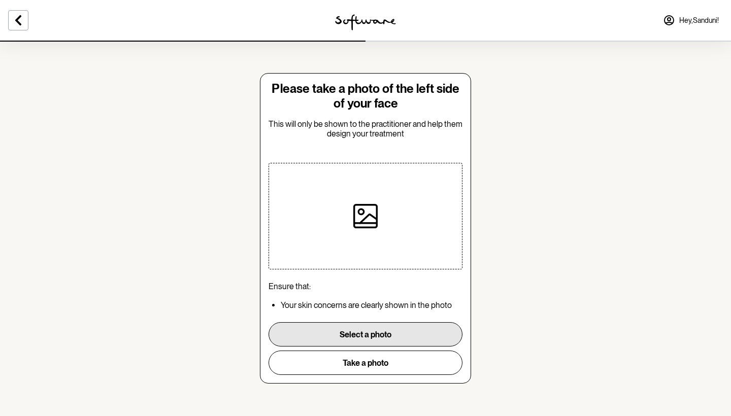
click at [370, 329] on button "Select a photo" at bounding box center [365, 334] width 194 height 24
click at [370, 336] on button "Select a photo" at bounding box center [365, 334] width 194 height 24
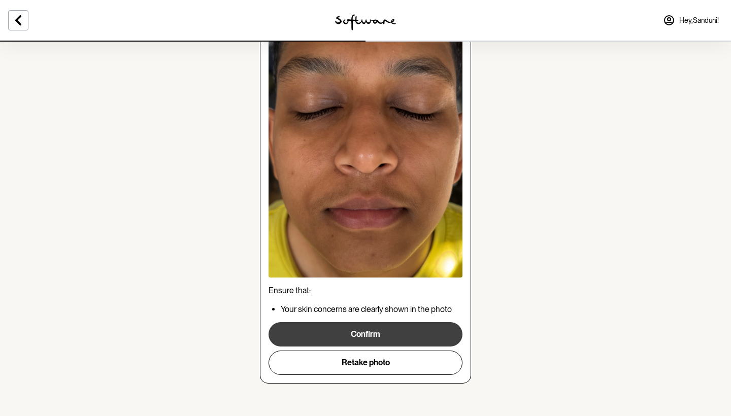
scroll to position [173, 0]
click at [416, 332] on button "Confirm" at bounding box center [365, 334] width 194 height 24
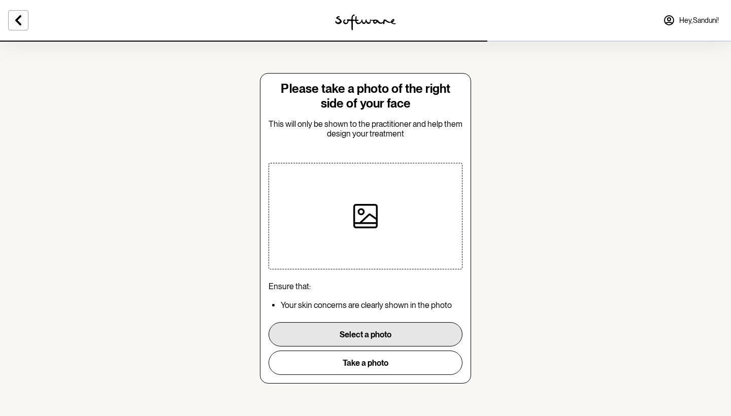
click at [417, 329] on button "Select a photo" at bounding box center [365, 334] width 194 height 24
click at [431, 328] on button "Select a photo" at bounding box center [365, 334] width 194 height 24
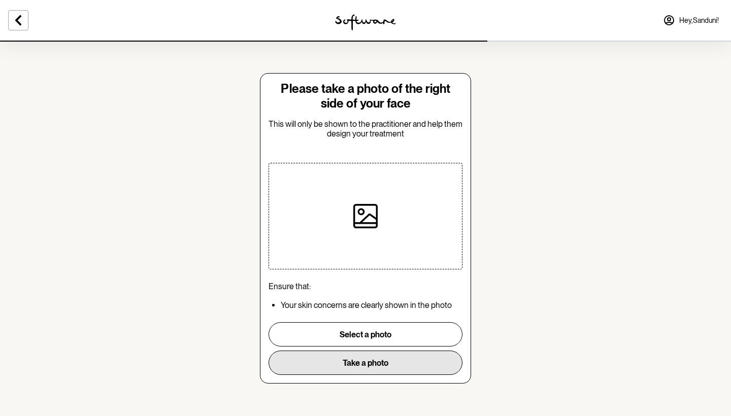
click at [413, 369] on button "Take a photo" at bounding box center [365, 363] width 194 height 24
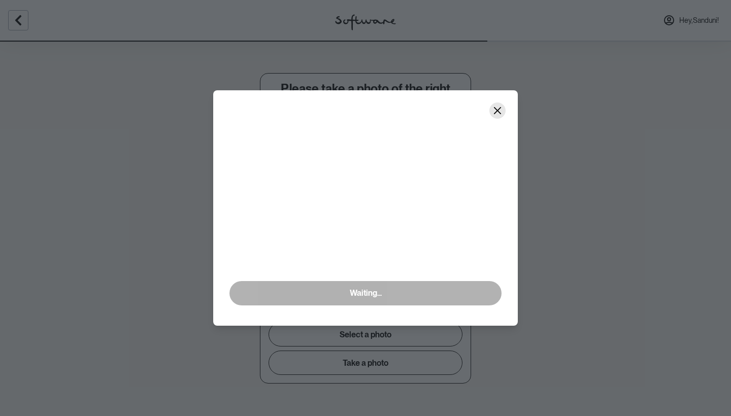
click at [495, 112] on icon "Close" at bounding box center [497, 110] width 7 height 7
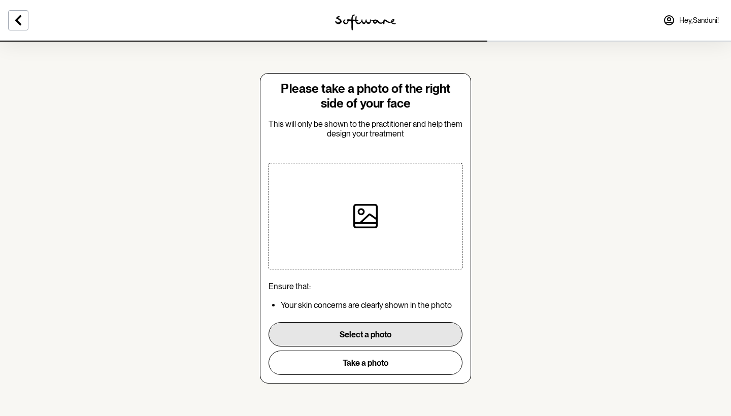
click at [380, 331] on button "Select a photo" at bounding box center [365, 334] width 194 height 24
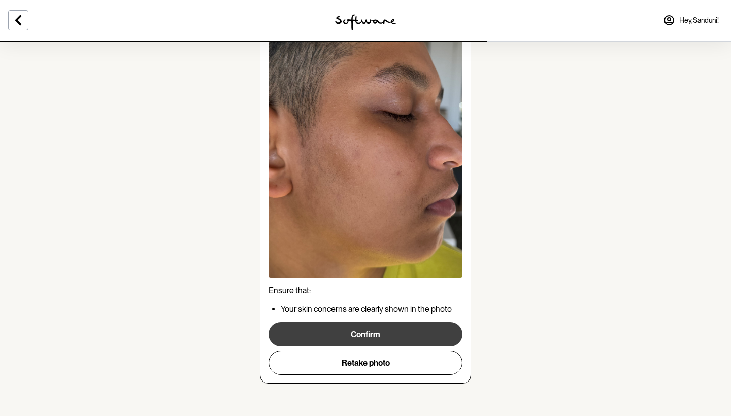
scroll to position [173, 0]
click at [410, 336] on button "Confirm" at bounding box center [365, 334] width 194 height 24
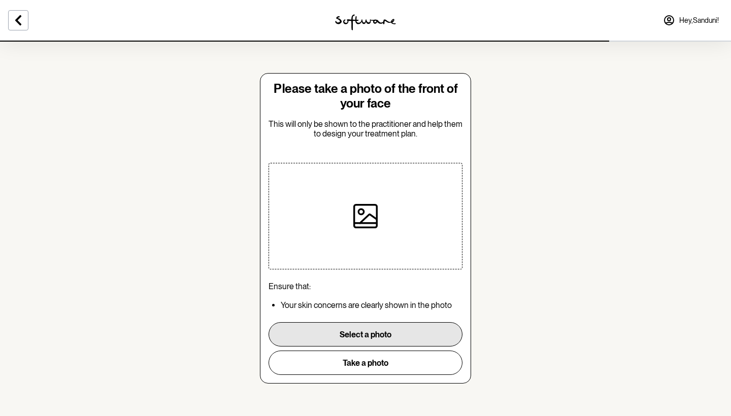
click at [406, 329] on button "Select a photo" at bounding box center [365, 334] width 194 height 24
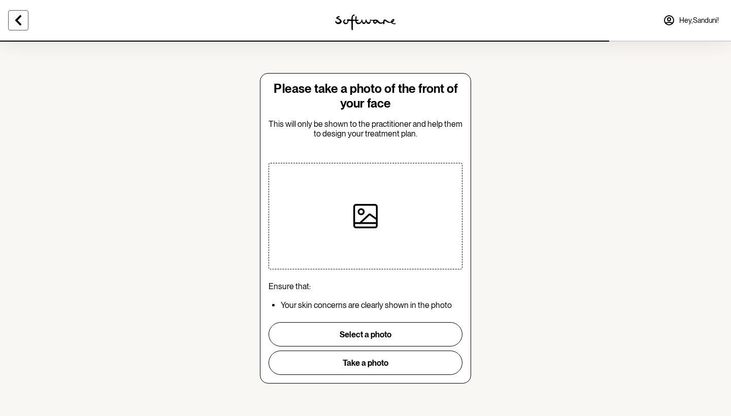
click at [13, 15] on icon at bounding box center [18, 20] width 12 height 12
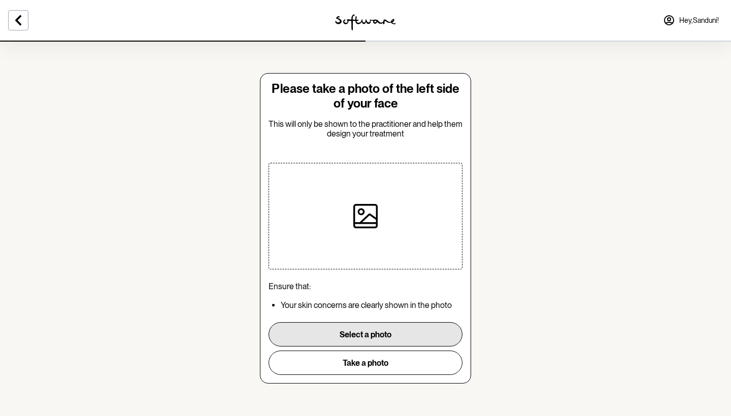
click at [352, 336] on button "Select a photo" at bounding box center [365, 334] width 194 height 24
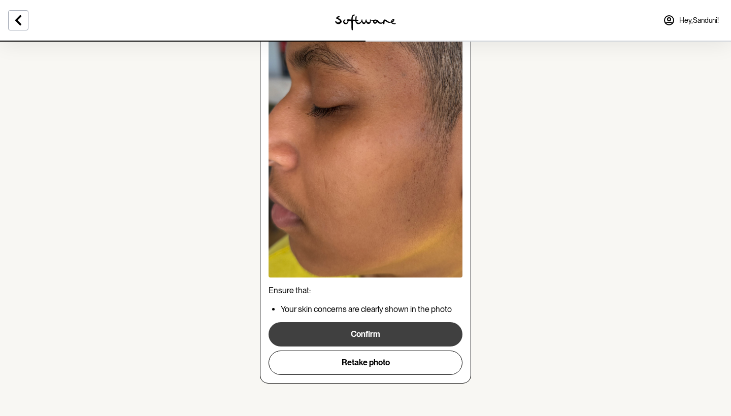
scroll to position [173, 0]
click at [391, 335] on button "Confirm" at bounding box center [365, 334] width 194 height 24
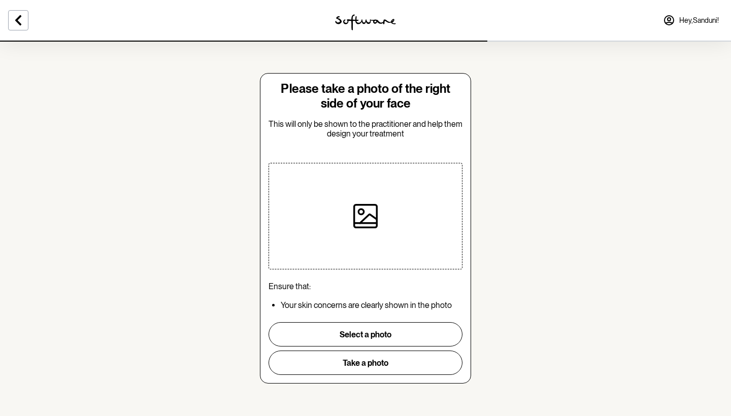
scroll to position [1, 0]
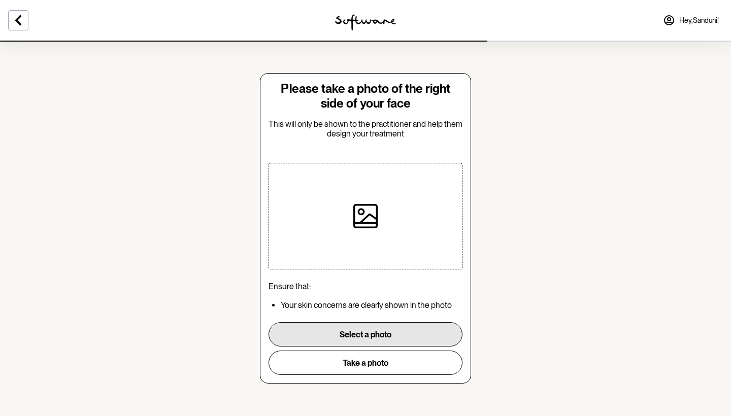
click at [371, 324] on button "Select a photo" at bounding box center [365, 334] width 194 height 24
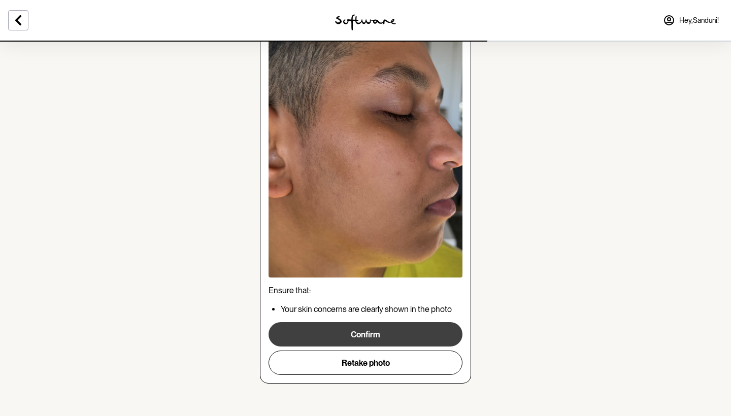
scroll to position [173, 0]
click at [438, 336] on button "Confirm" at bounding box center [365, 334] width 194 height 24
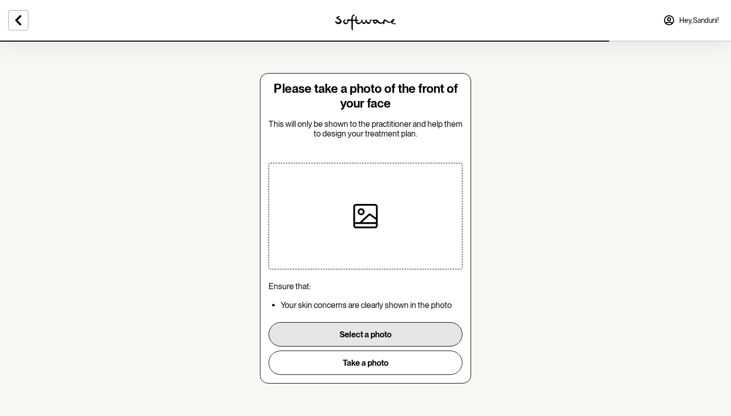
scroll to position [1, 0]
click at [401, 328] on button "Select a photo" at bounding box center [365, 334] width 194 height 24
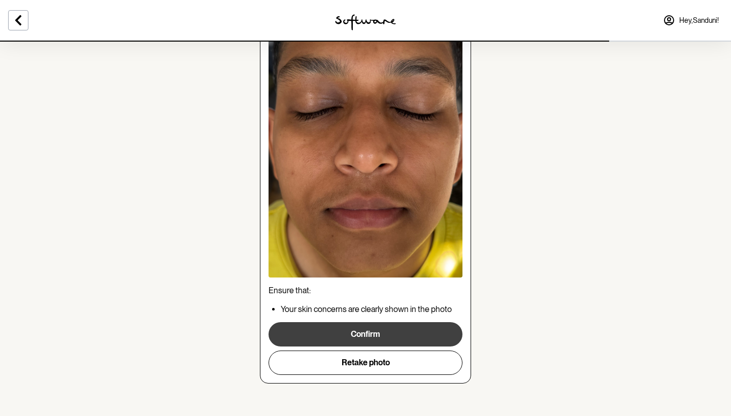
scroll to position [173, 0]
click at [421, 330] on button "Confirm" at bounding box center [365, 334] width 194 height 24
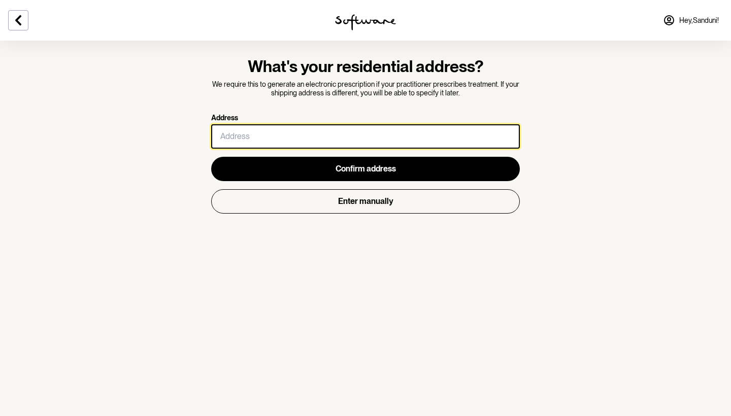
click at [427, 133] on input "Address" at bounding box center [365, 136] width 309 height 24
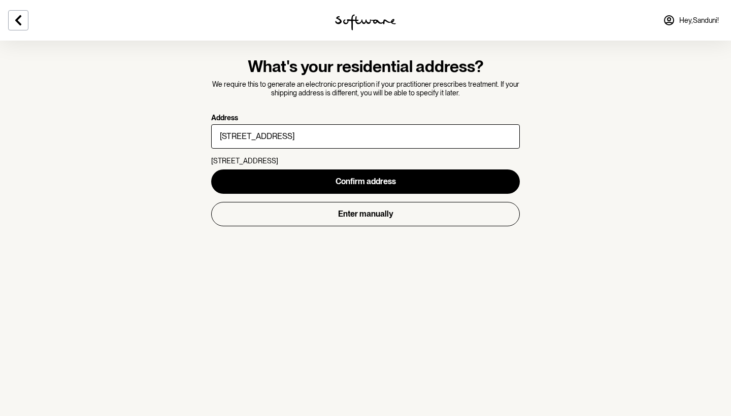
type input "12"
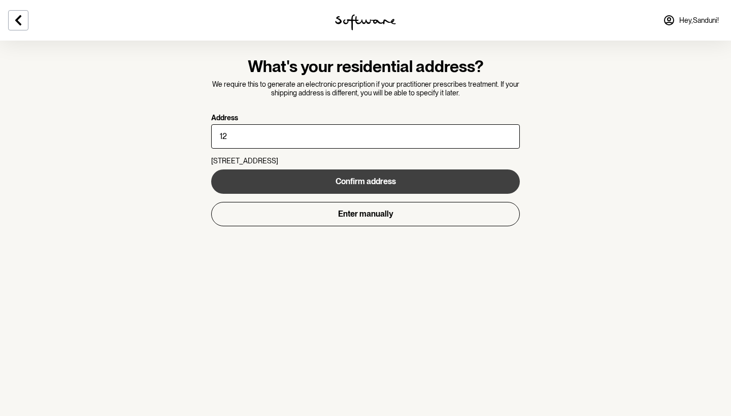
click at [385, 179] on span "Confirm address" at bounding box center [365, 182] width 60 height 10
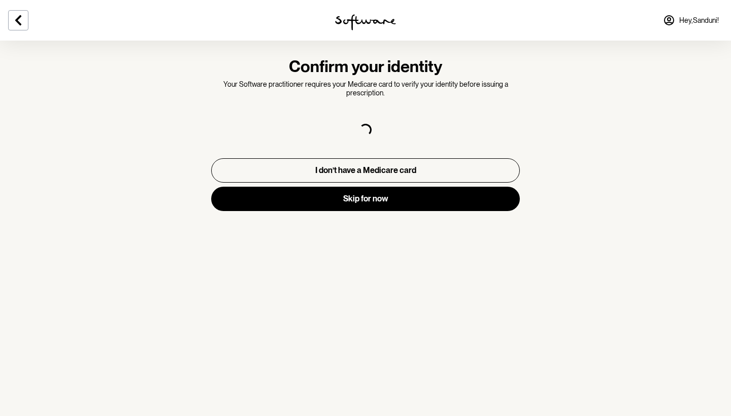
select select "F"
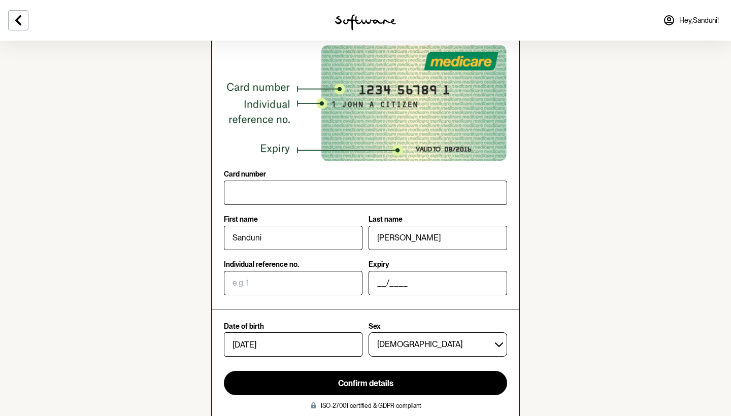
scroll to position [97, 0]
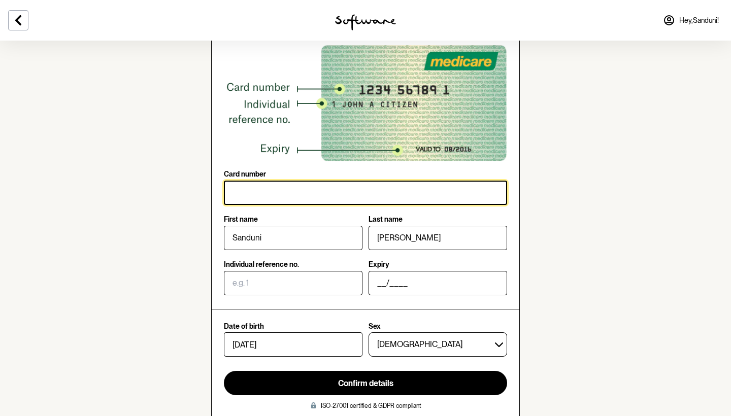
click at [468, 190] on input "Card number" at bounding box center [365, 193] width 283 height 24
type input "2892 56930 1"
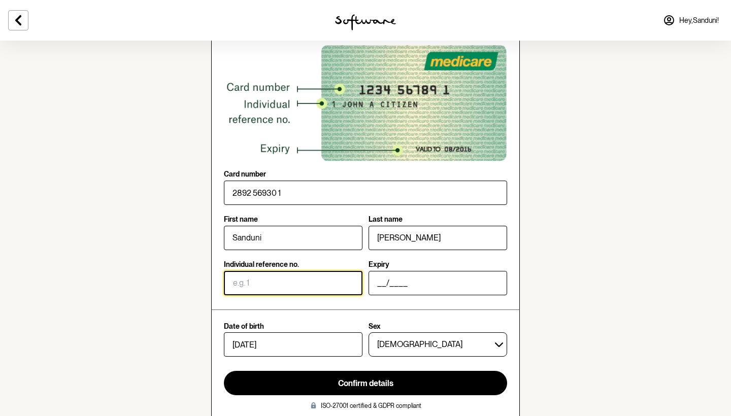
click at [305, 289] on input "Individual reference no." at bounding box center [293, 283] width 139 height 24
type input "1"
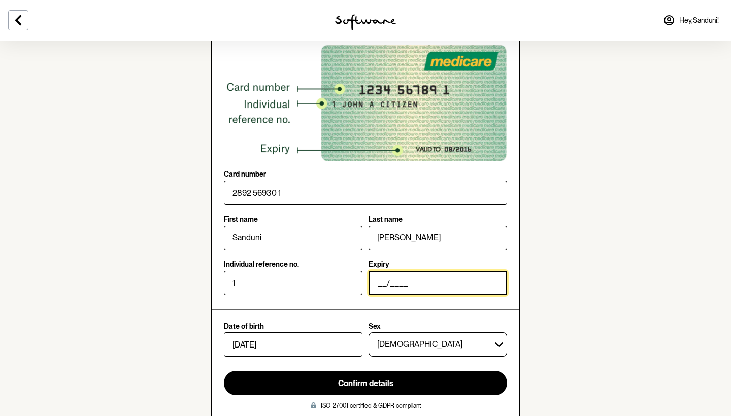
click at [382, 278] on input "__/____" at bounding box center [437, 283] width 139 height 24
type input "10/2027"
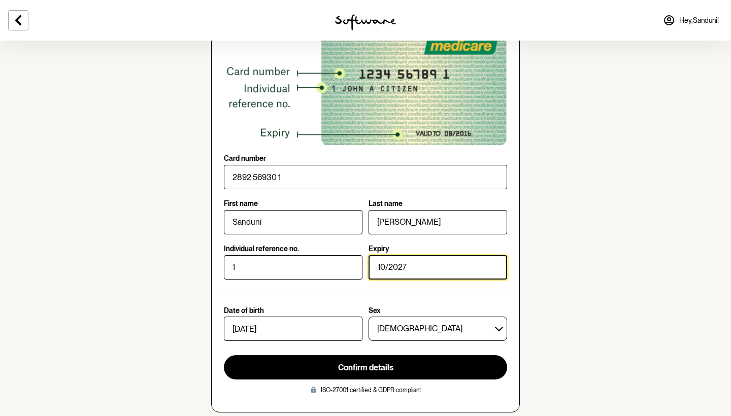
scroll to position [122, 0]
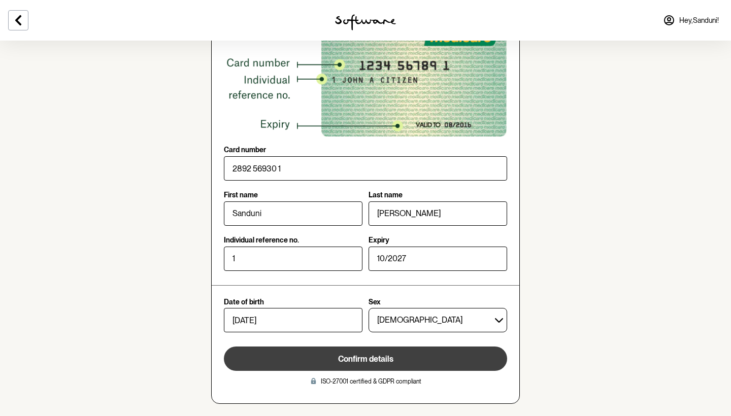
click at [396, 349] on button "Confirm details" at bounding box center [365, 359] width 283 height 24
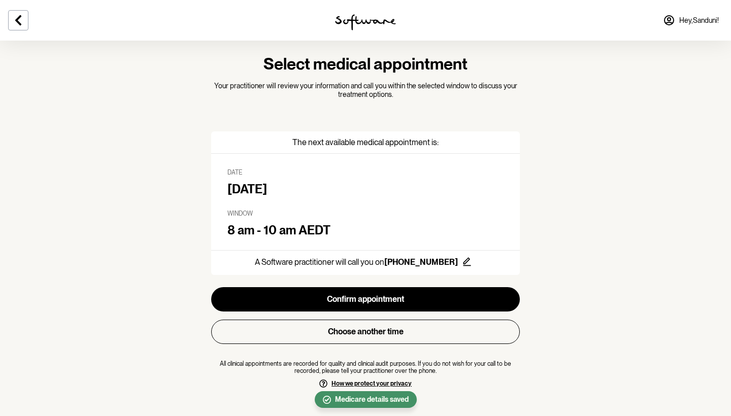
scroll to position [24, 0]
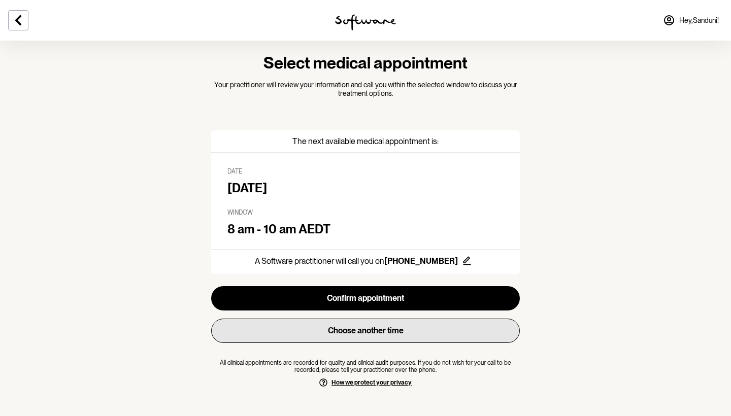
click at [385, 323] on button "Choose another time" at bounding box center [365, 331] width 309 height 24
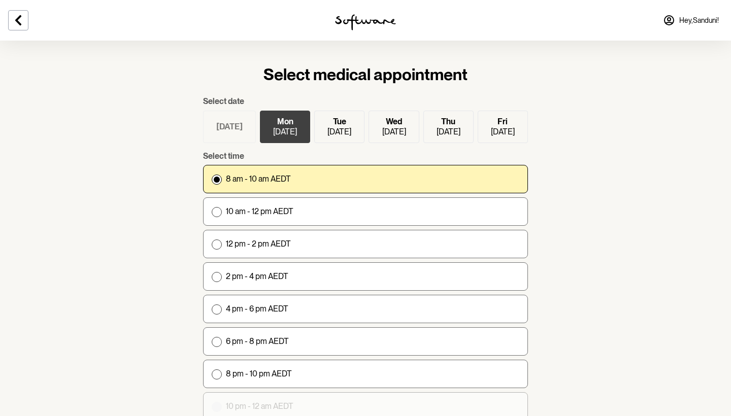
click at [18, 31] on div at bounding box center [122, 20] width 244 height 41
click at [18, 22] on icon at bounding box center [18, 20] width 6 height 10
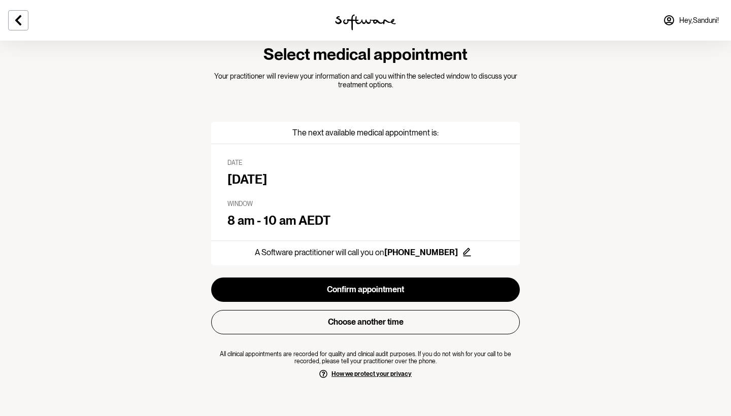
scroll to position [32, 0]
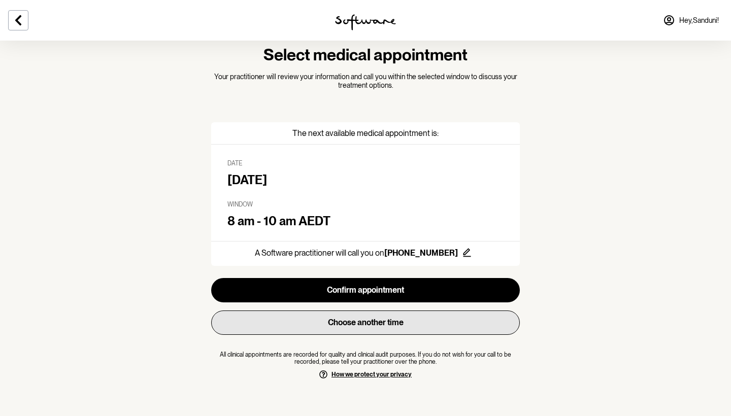
click at [411, 324] on button "Choose another time" at bounding box center [365, 323] width 309 height 24
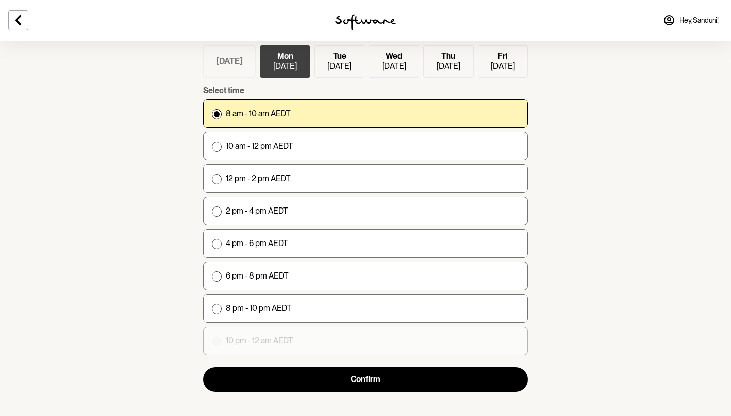
scroll to position [65, 0]
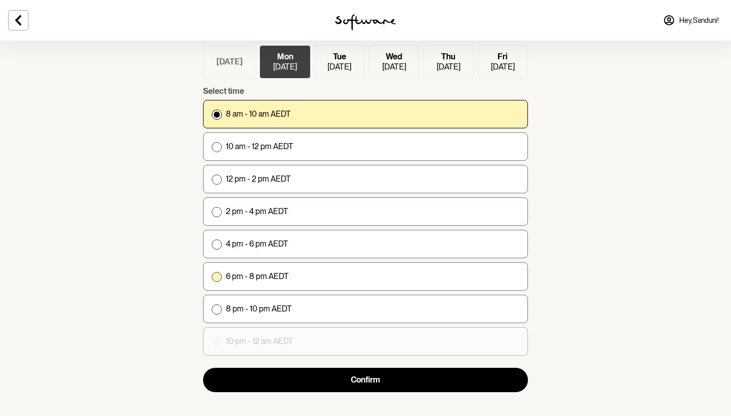
click at [296, 278] on label "6 pm - 8 pm AEDT" at bounding box center [365, 276] width 325 height 28
click at [212, 277] on input "6 pm - 8 pm AEDT" at bounding box center [211, 276] width 1 height 1
radio input "true"
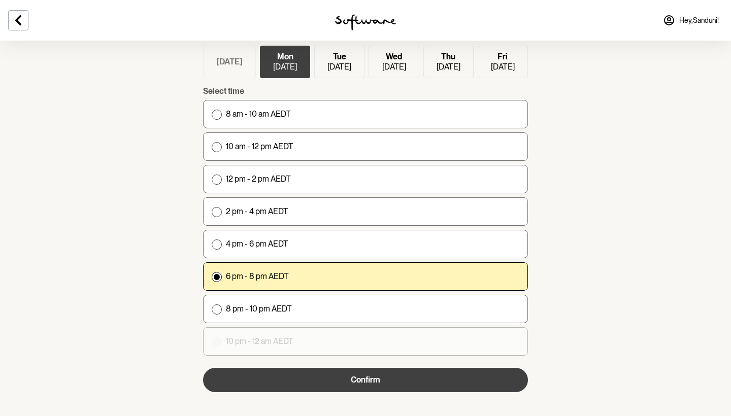
click at [342, 377] on button "Confirm" at bounding box center [365, 380] width 325 height 24
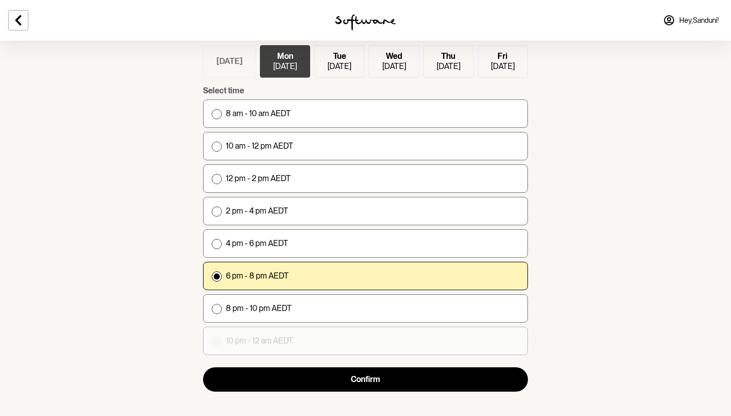
scroll to position [65, 0]
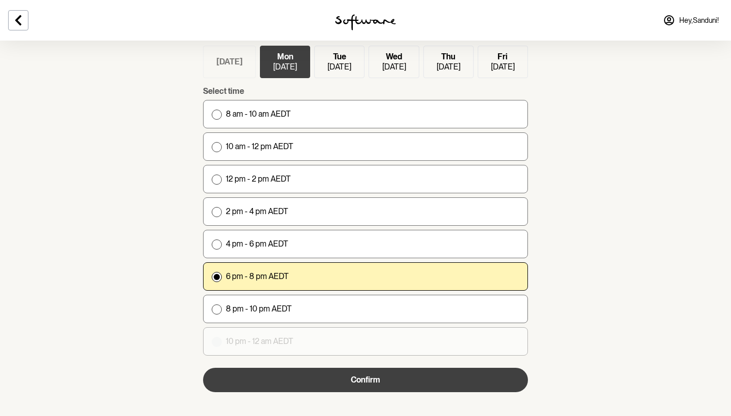
click at [491, 381] on button "Confirm" at bounding box center [365, 380] width 325 height 24
click at [342, 390] on button "Confirm" at bounding box center [365, 380] width 325 height 24
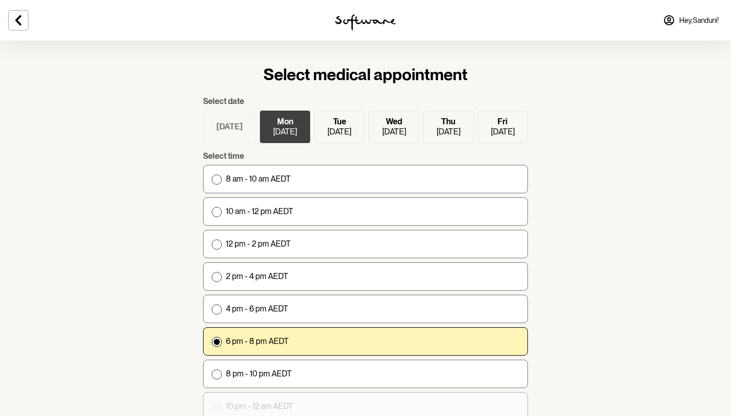
scroll to position [0, 0]
click at [691, 24] on link "Hey, Sanduni !" at bounding box center [691, 20] width 68 height 24
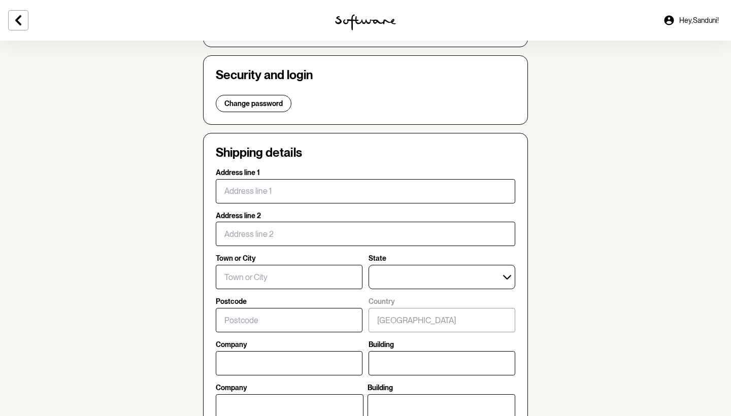
scroll to position [185, 0]
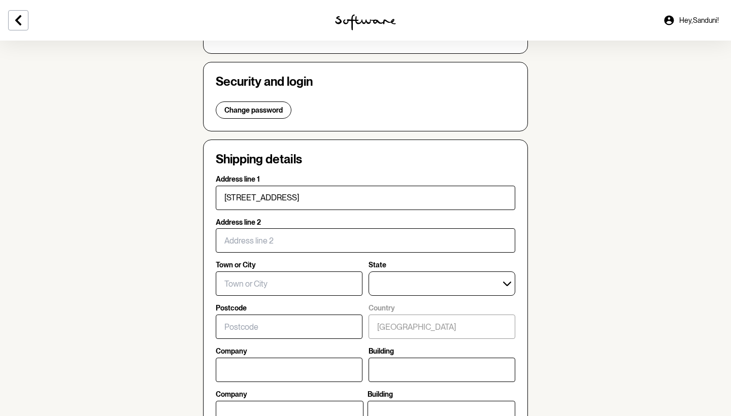
type input "12"
type input "20 Victoria Avenue"
type input "Penshurst"
select select "NSW"
type input "2222"
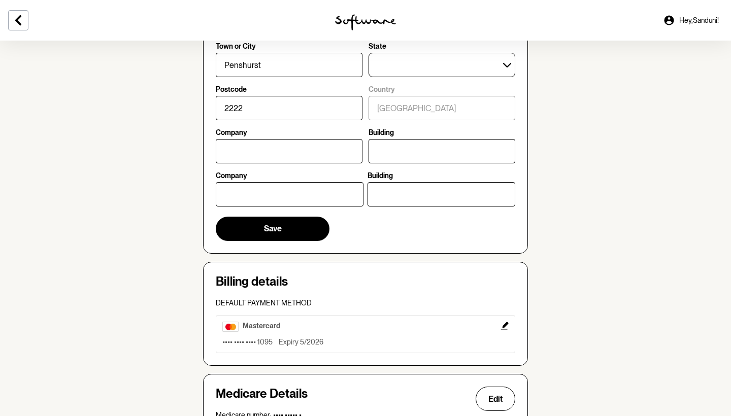
scroll to position [480, 0]
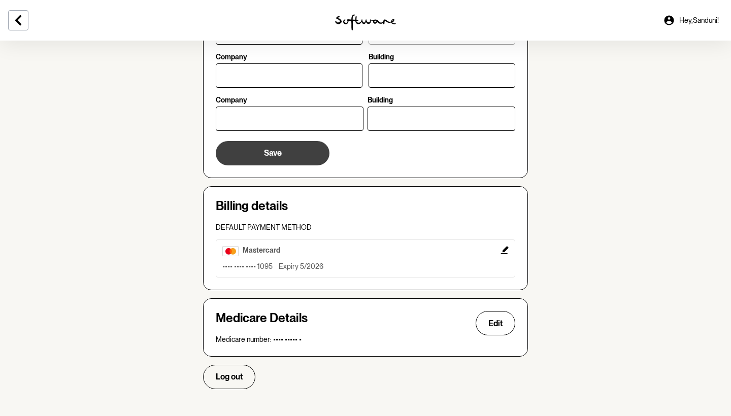
click at [295, 148] on button "Save" at bounding box center [273, 153] width 114 height 24
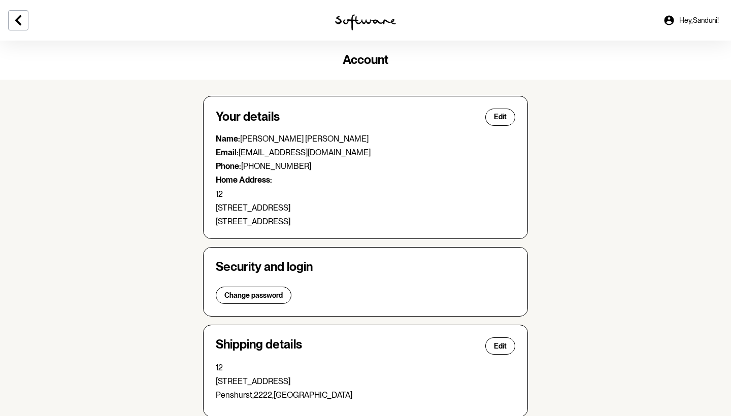
scroll to position [0, 0]
click at [24, 23] on icon at bounding box center [18, 20] width 12 height 12
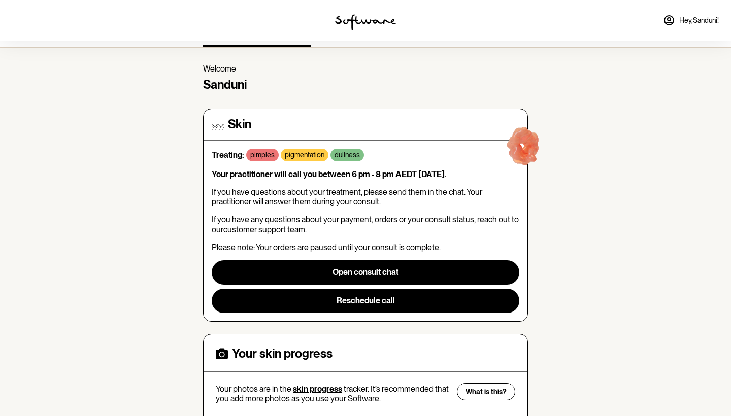
scroll to position [23, 0]
drag, startPoint x: 255, startPoint y: 191, endPoint x: 310, endPoint y: 191, distance: 55.3
click at [257, 191] on p "If you have questions about your treatment, please send them in the chat. Your …" at bounding box center [366, 196] width 308 height 19
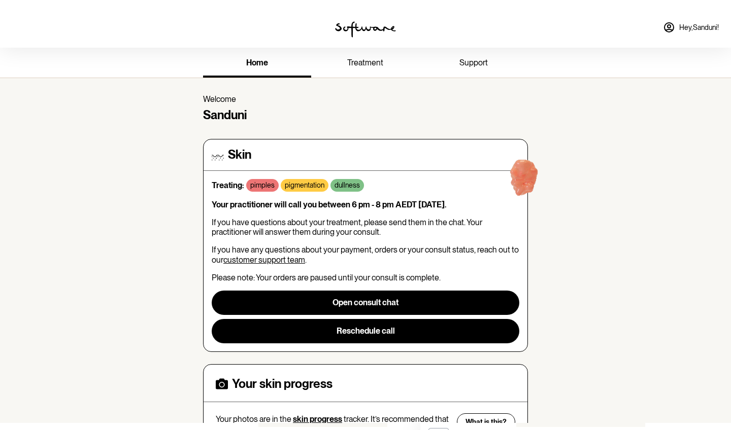
scroll to position [0, 0]
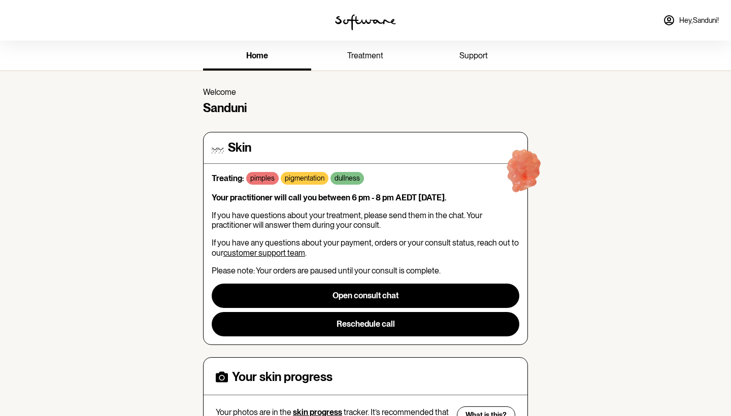
click at [387, 60] on link "treatment" at bounding box center [365, 57] width 108 height 28
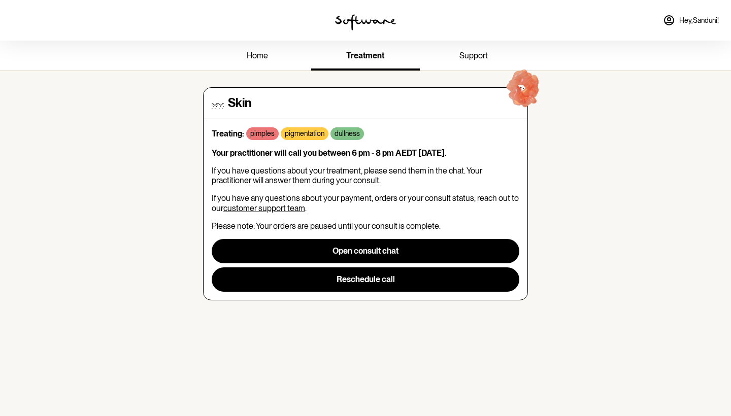
click at [482, 60] on link "support" at bounding box center [474, 57] width 108 height 28
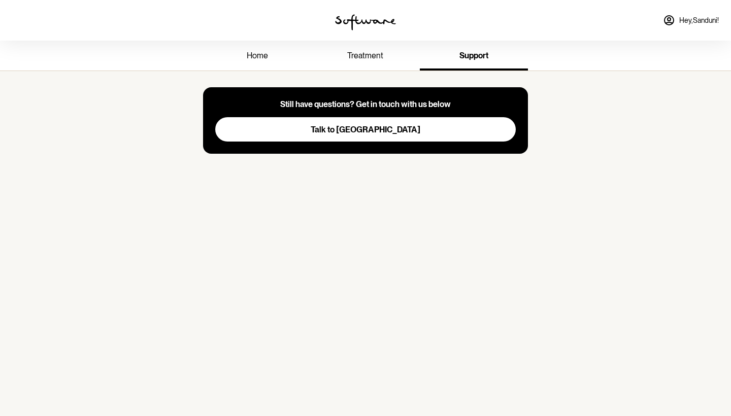
click at [354, 49] on link "treatment" at bounding box center [365, 57] width 108 height 28
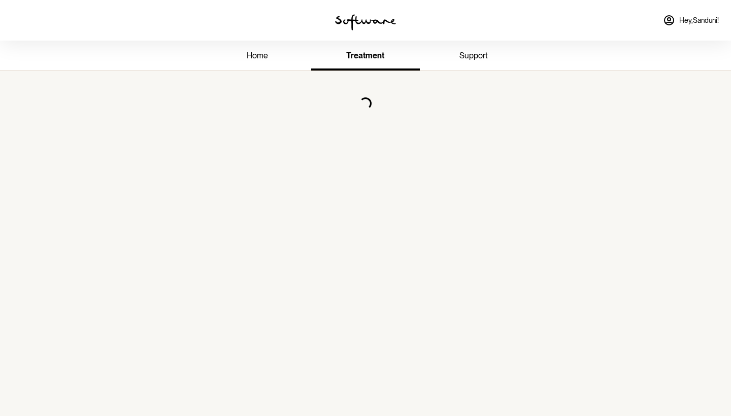
click at [279, 55] on link "home" at bounding box center [257, 57] width 108 height 28
